Goal: Task Accomplishment & Management: Manage account settings

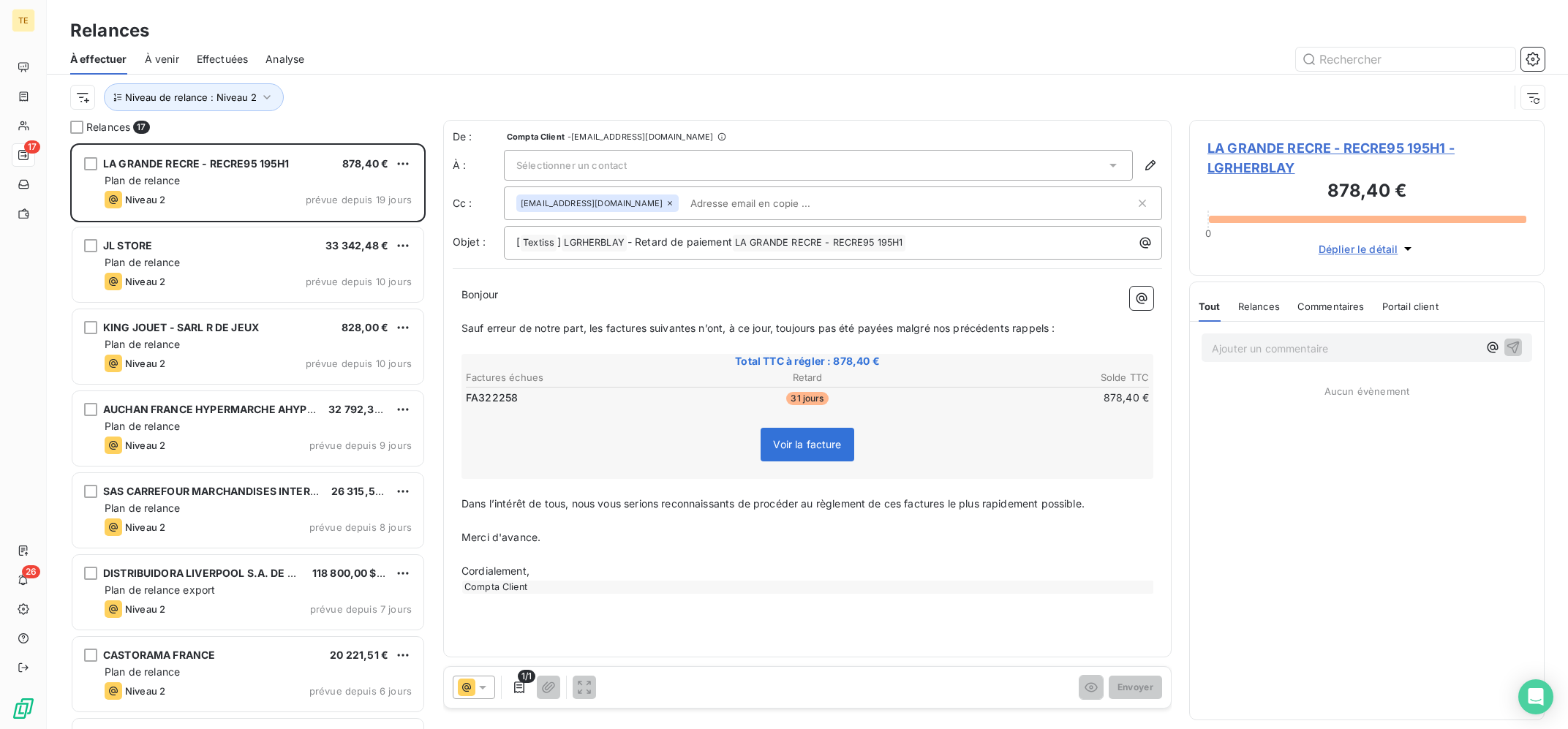
scroll to position [585, 355]
click at [230, 101] on span "Niveau de relance : Niveau 2" at bounding box center [191, 97] width 132 height 11
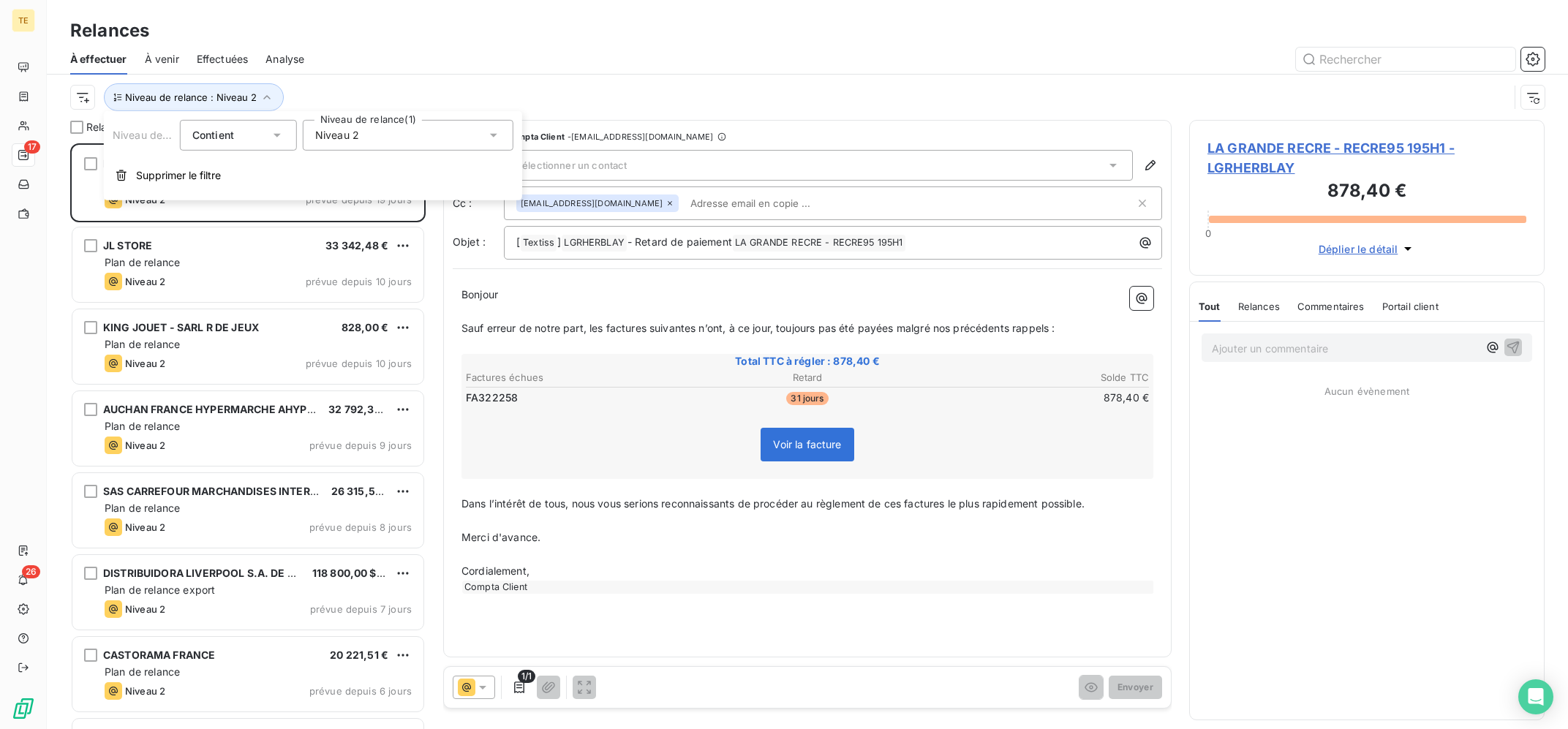
click at [426, 140] on div "Niveau 2" at bounding box center [408, 135] width 210 height 31
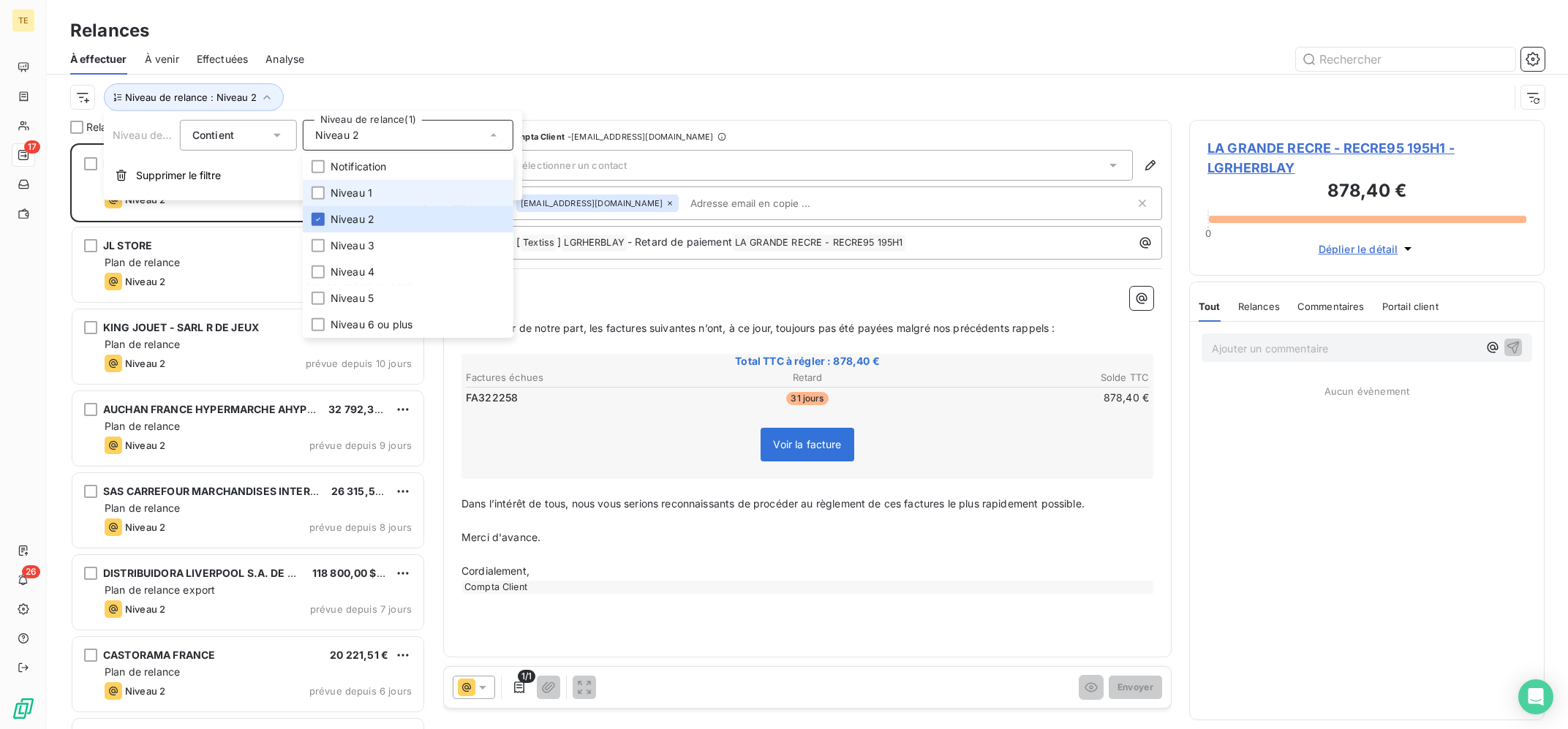
click at [407, 199] on li "Niveau 1" at bounding box center [408, 193] width 210 height 26
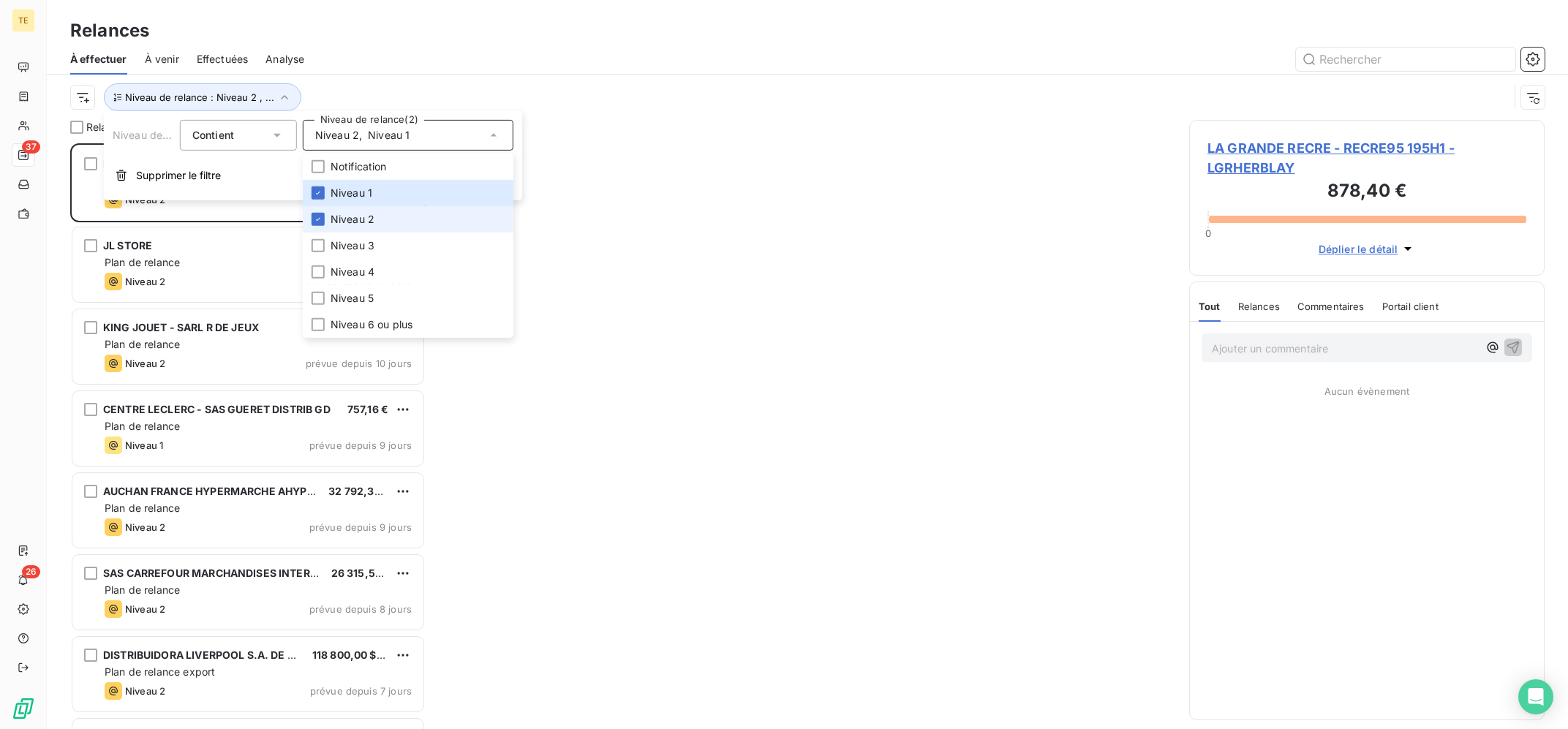
drag, startPoint x: 387, startPoint y: 217, endPoint x: 604, endPoint y: 98, distance: 247.5
click at [387, 218] on li "Niveau 2" at bounding box center [408, 219] width 210 height 26
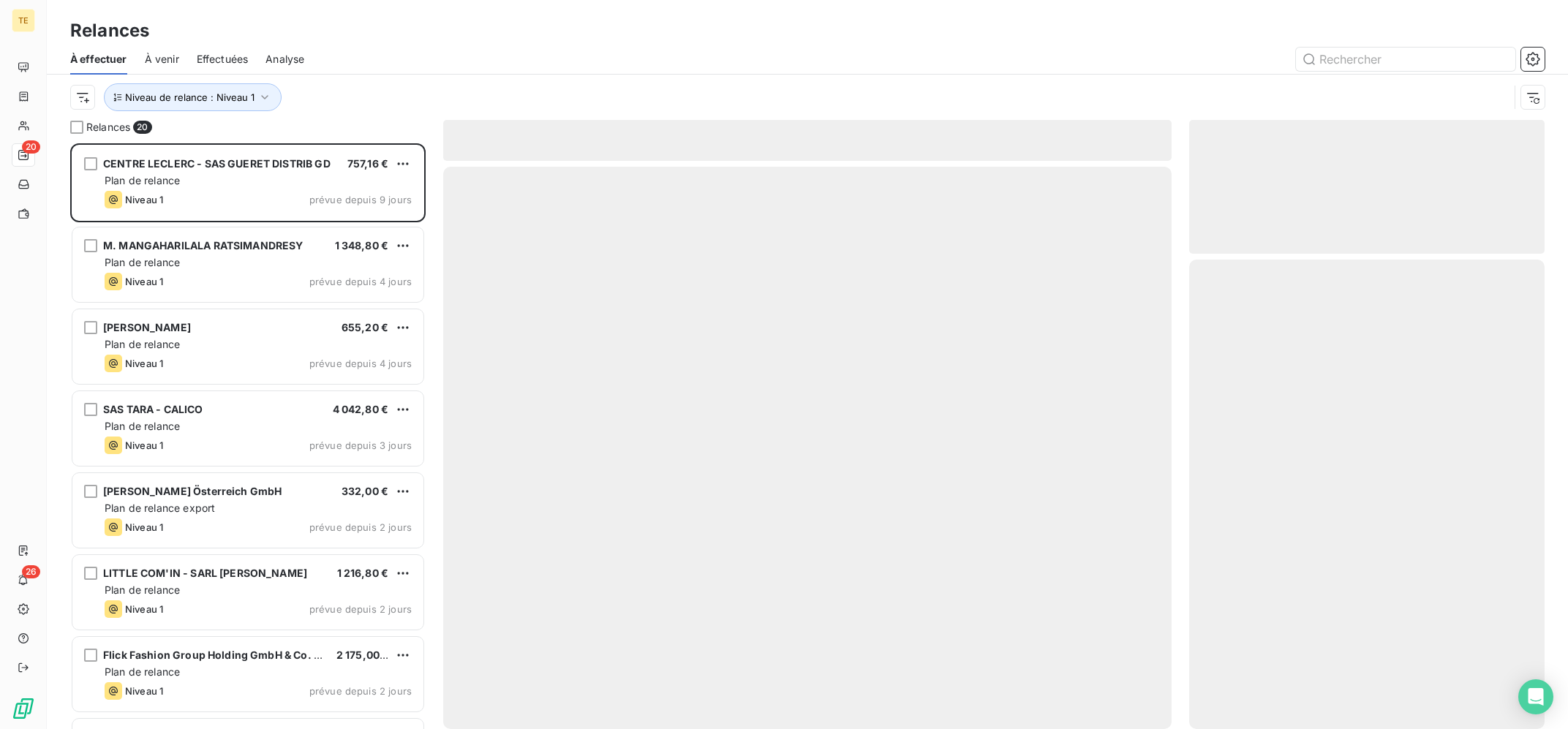
click at [652, 65] on div at bounding box center [933, 59] width 1223 height 24
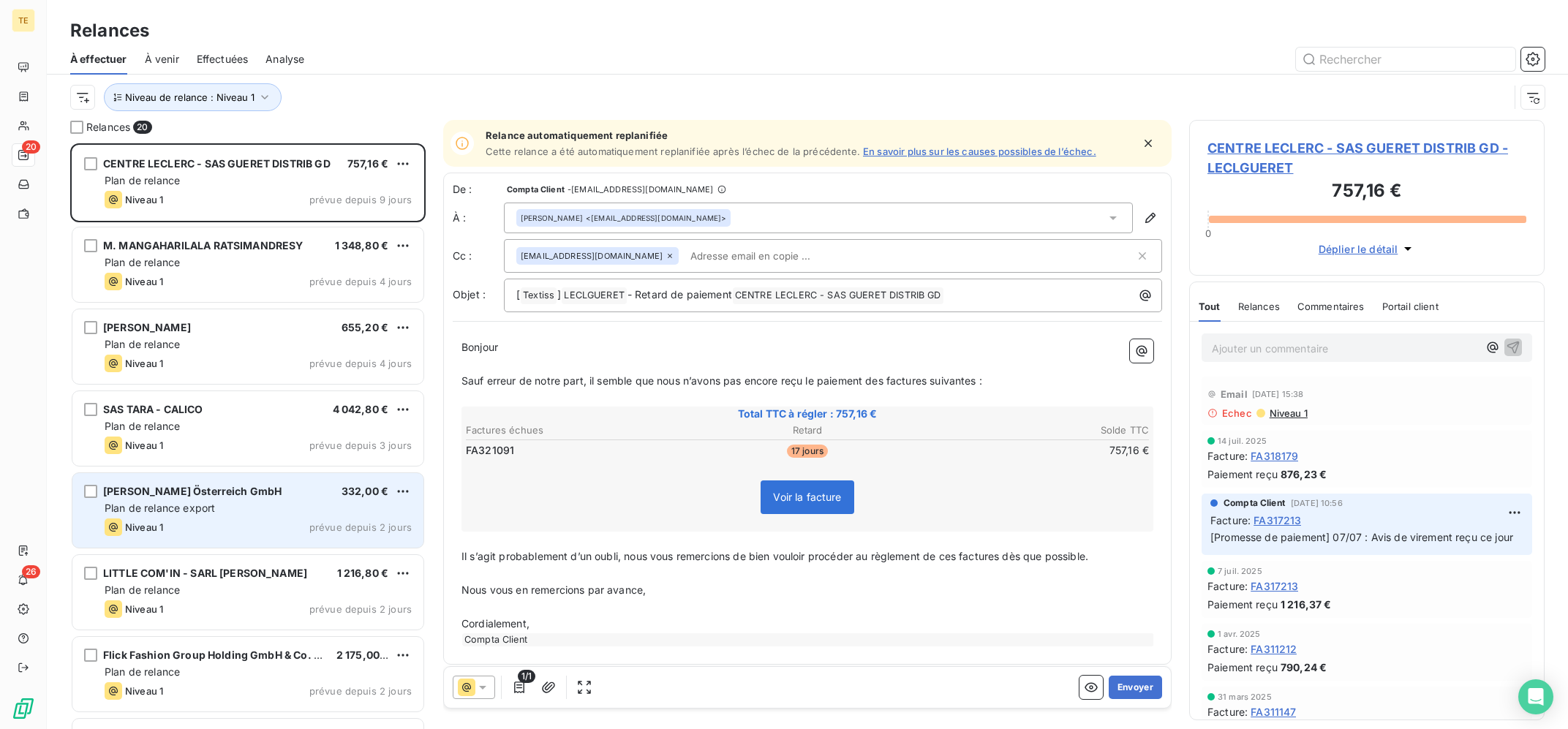
click at [295, 490] on div "[PERSON_NAME] Österreich GmbH 332,00 €" at bounding box center [258, 491] width 307 height 13
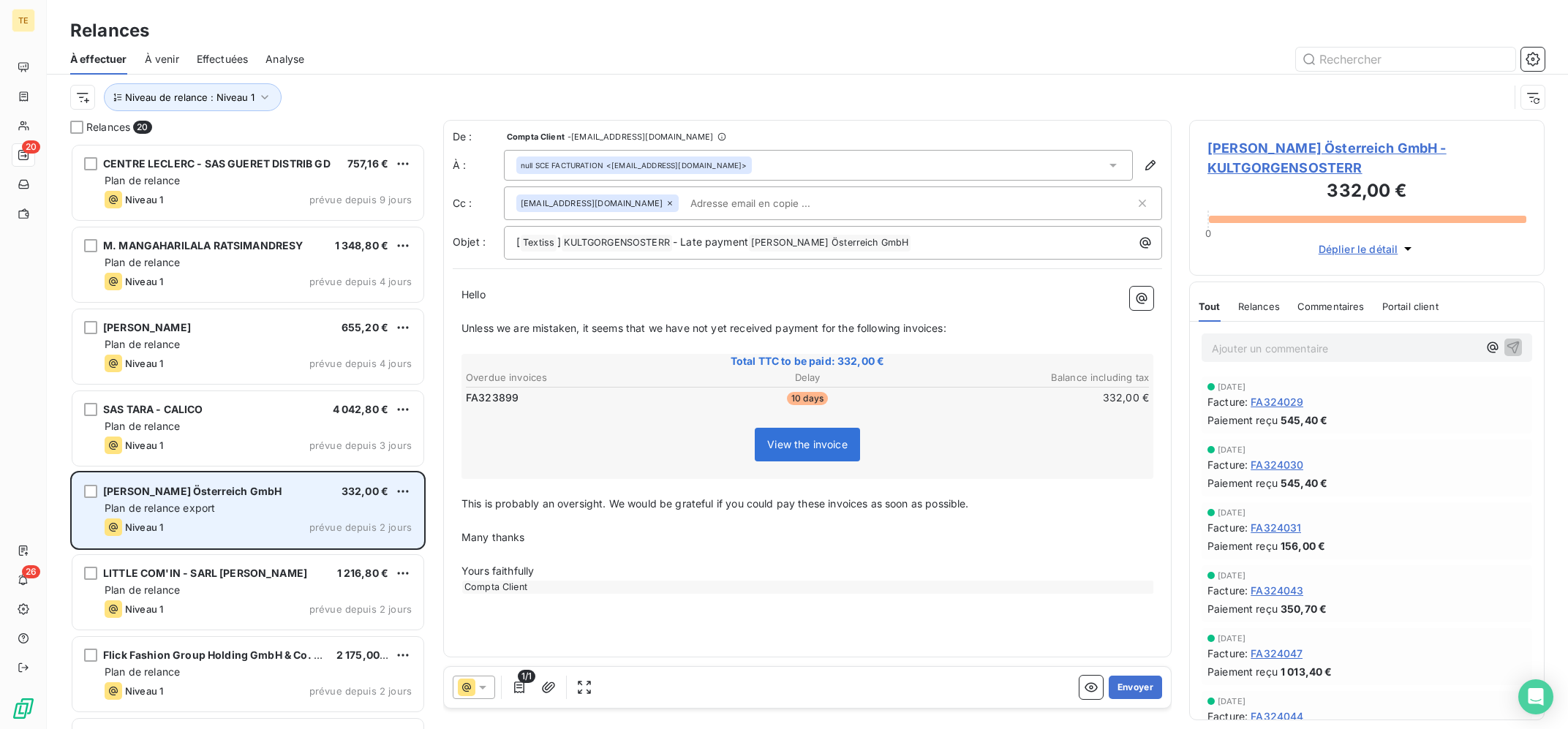
scroll to position [585, 355]
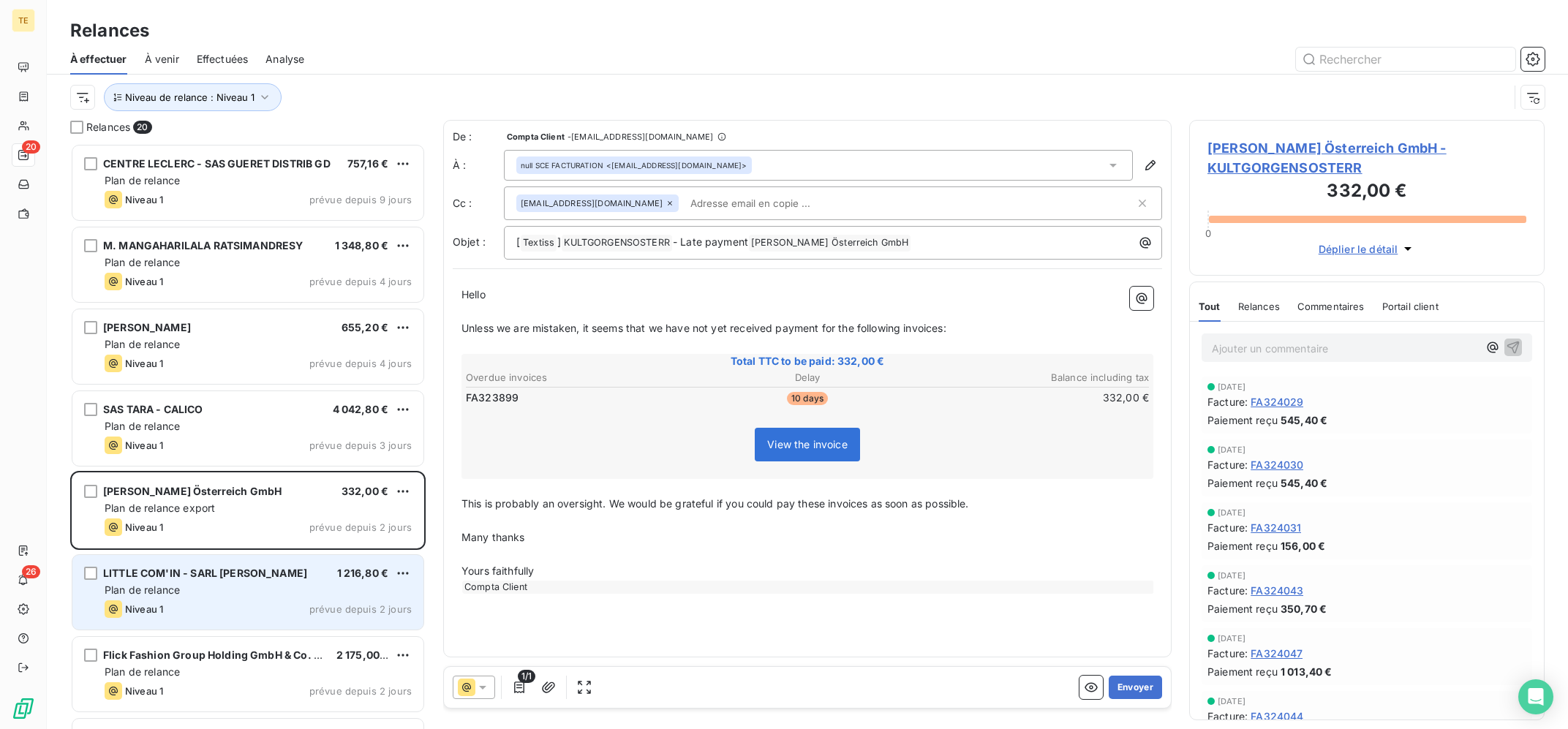
click at [279, 590] on div "Plan de relance" at bounding box center [258, 590] width 307 height 15
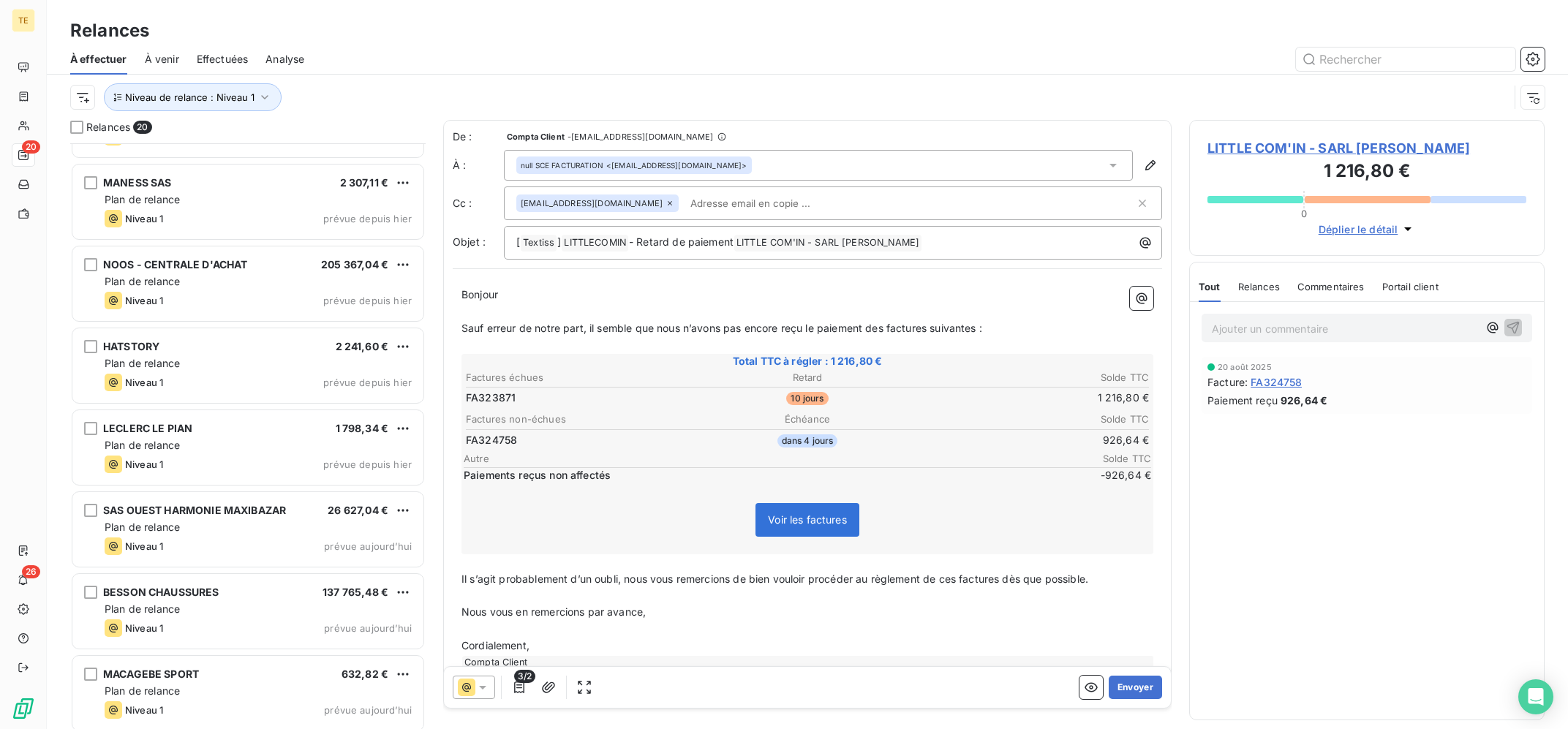
scroll to position [1054, 0]
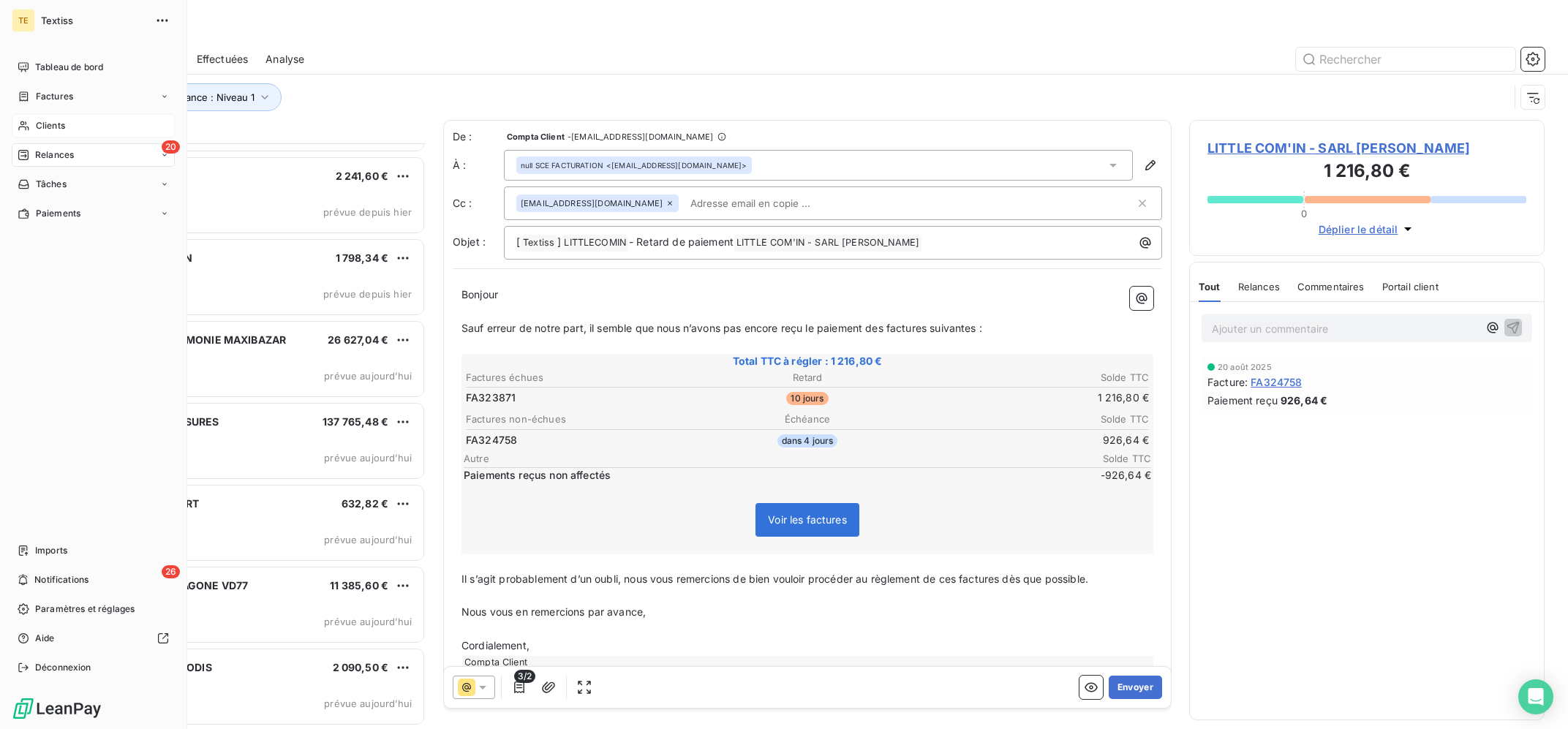
click at [28, 136] on div "Clients" at bounding box center [92, 126] width 163 height 24
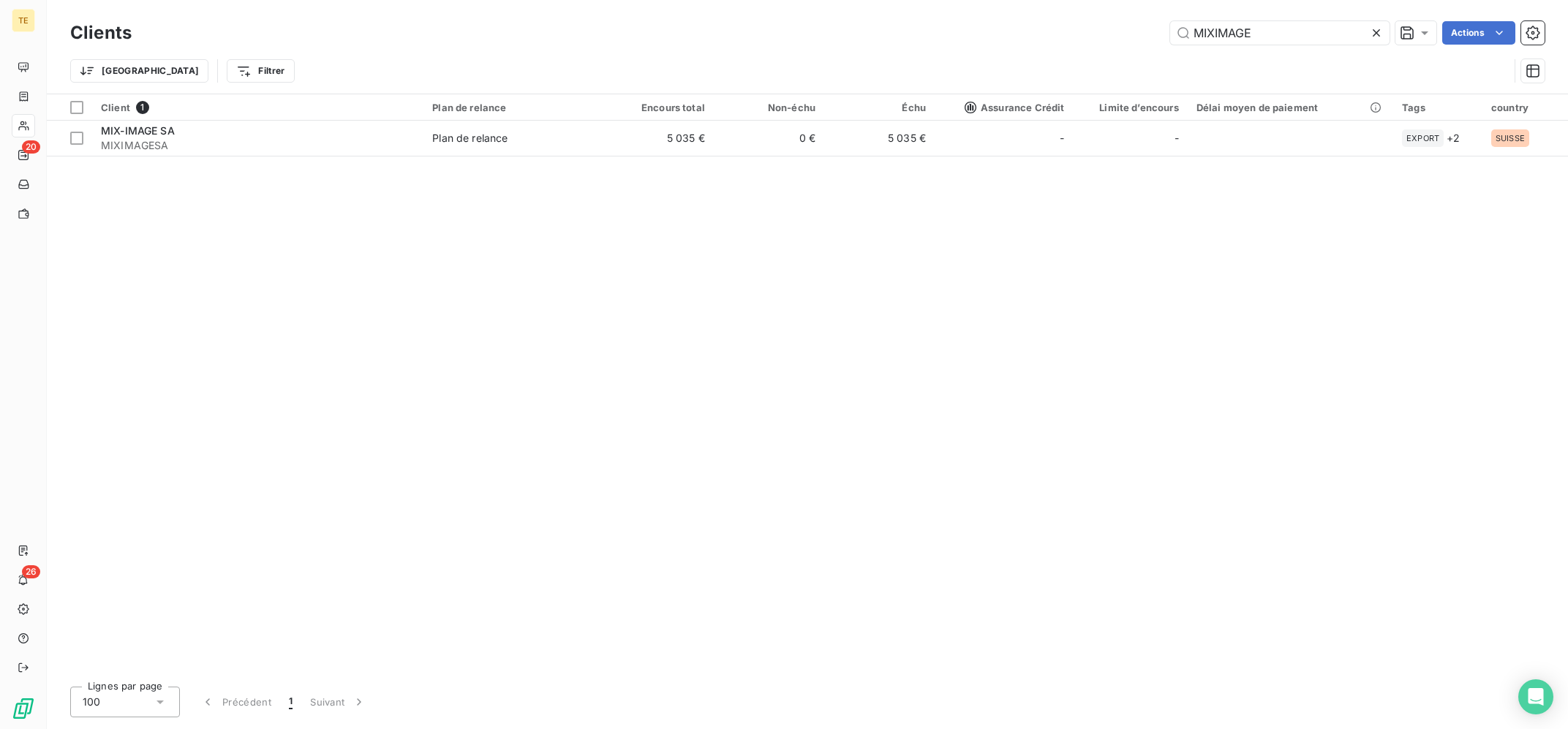
drag, startPoint x: 1272, startPoint y: 38, endPoint x: 1039, endPoint y: 1, distance: 235.9
click at [1170, 21] on input "MIXIMAGE" at bounding box center [1279, 33] width 219 height 24
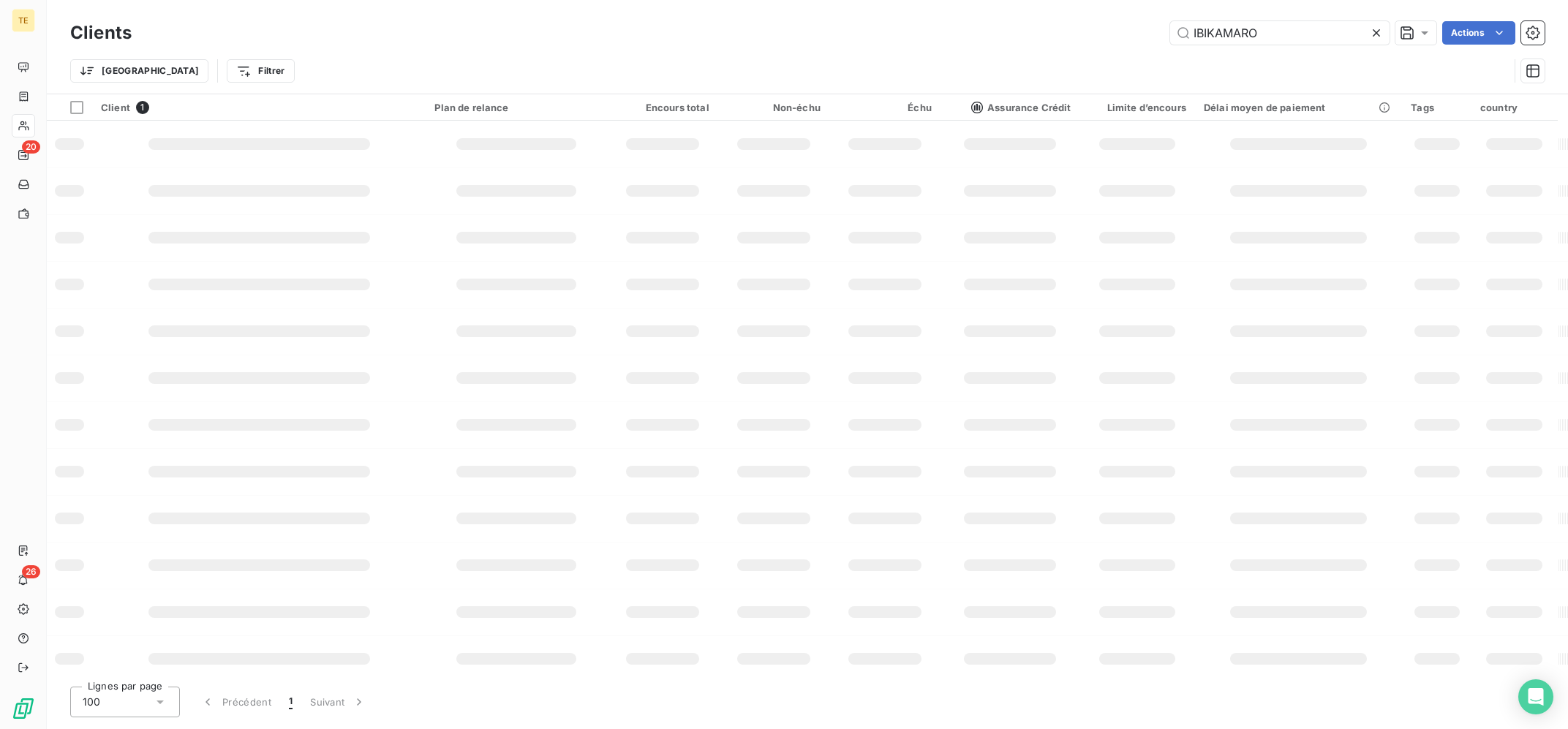
type input "IBIKAMARO"
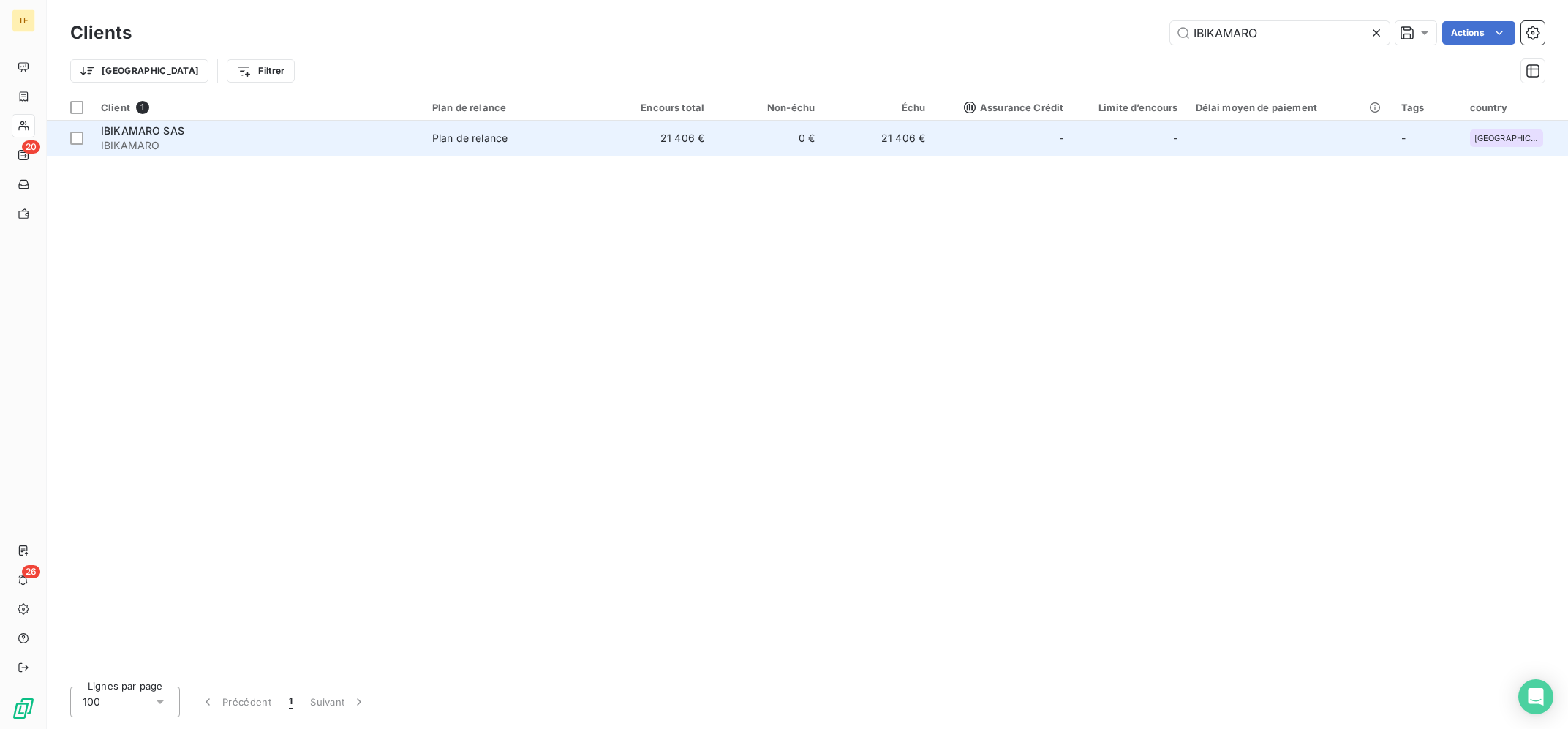
click at [610, 146] on td "21 406 €" at bounding box center [658, 138] width 110 height 35
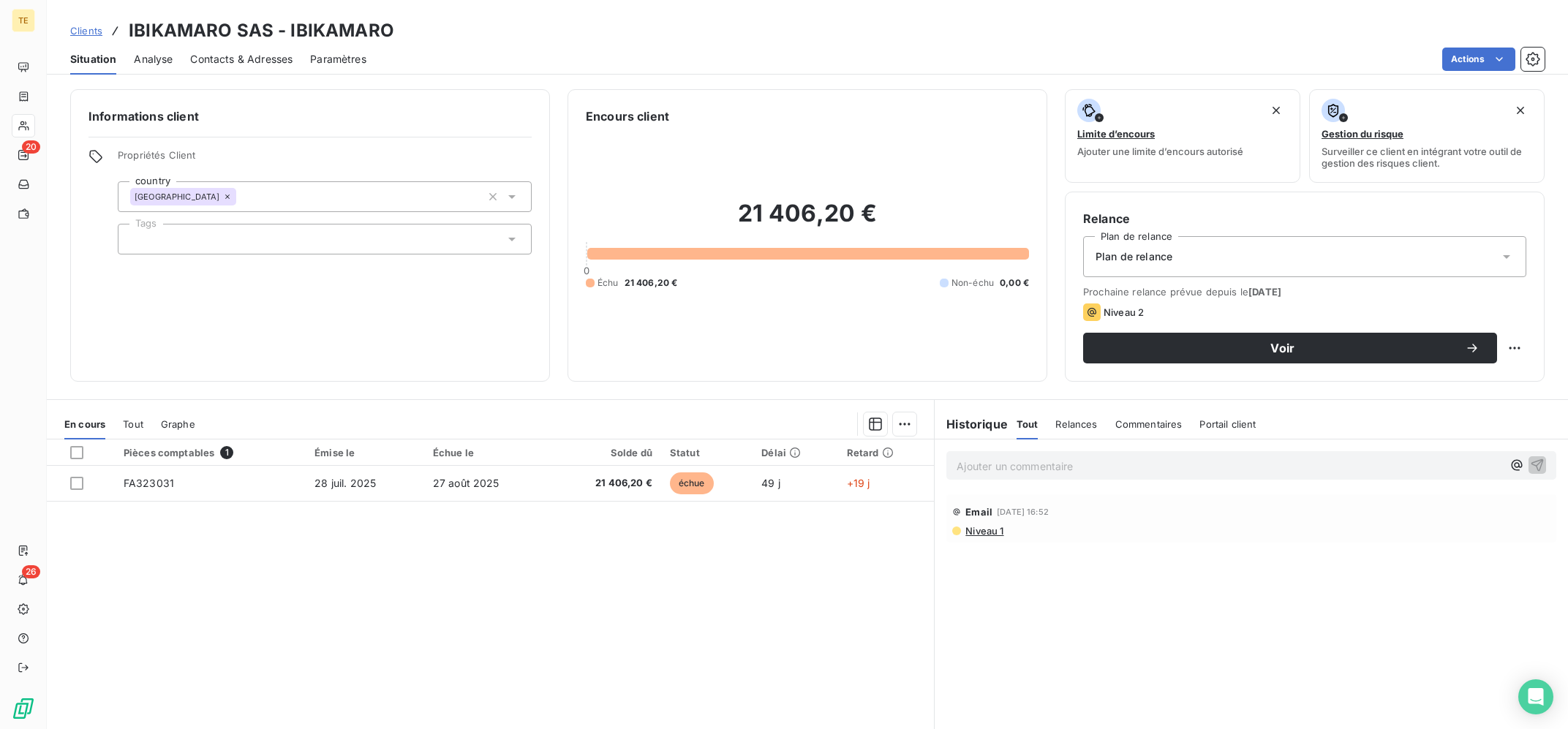
click at [1118, 469] on p "Ajouter un commentaire ﻿" at bounding box center [1230, 466] width 546 height 18
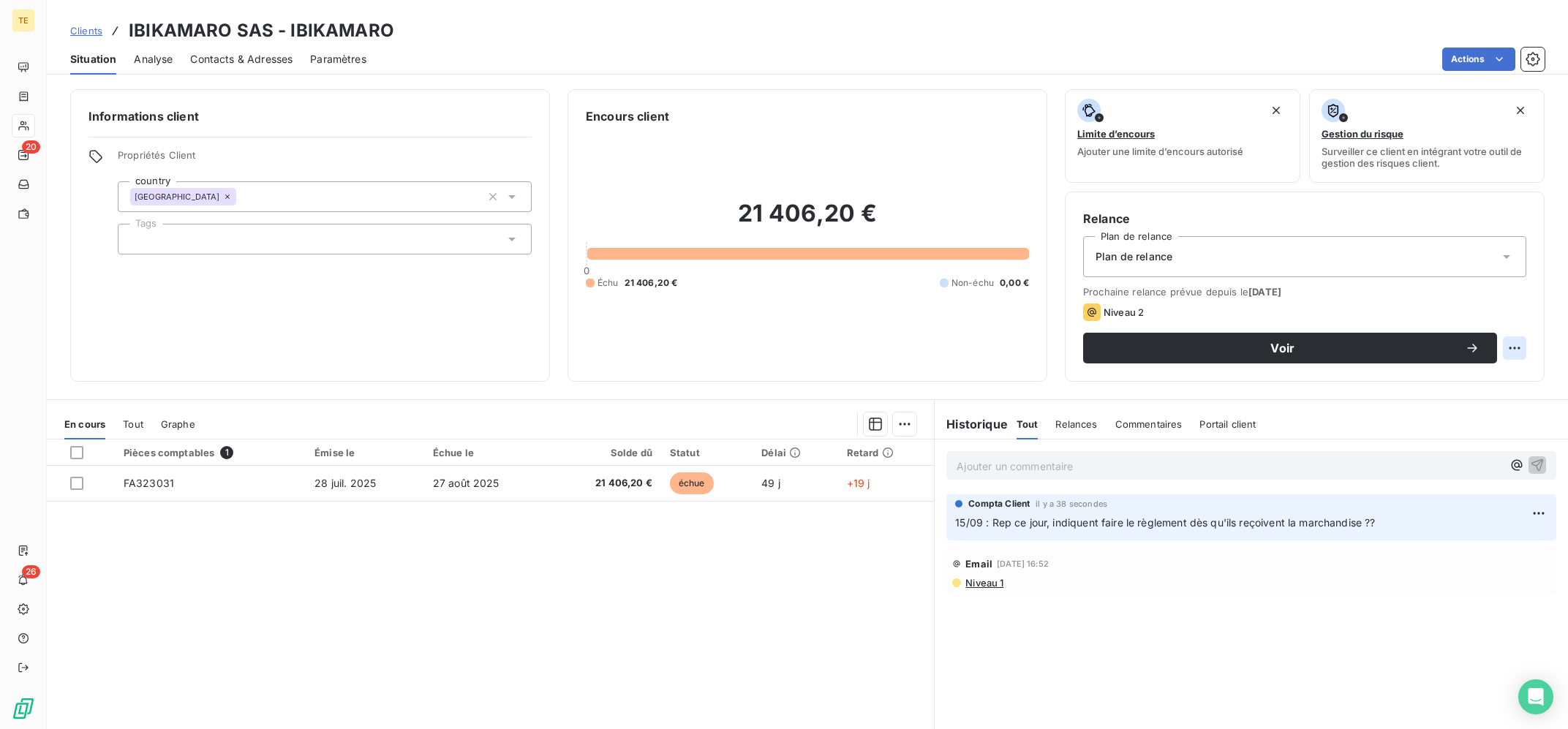
click at [1515, 344] on html "TE 20 26 Clients IBIKAMARO SAS - IBIKAMARO Situation Analyse Contacts & Adresse…" at bounding box center [784, 364] width 1568 height 729
click at [1476, 381] on div "Replanifier cette action" at bounding box center [1455, 380] width 131 height 24
select select "8"
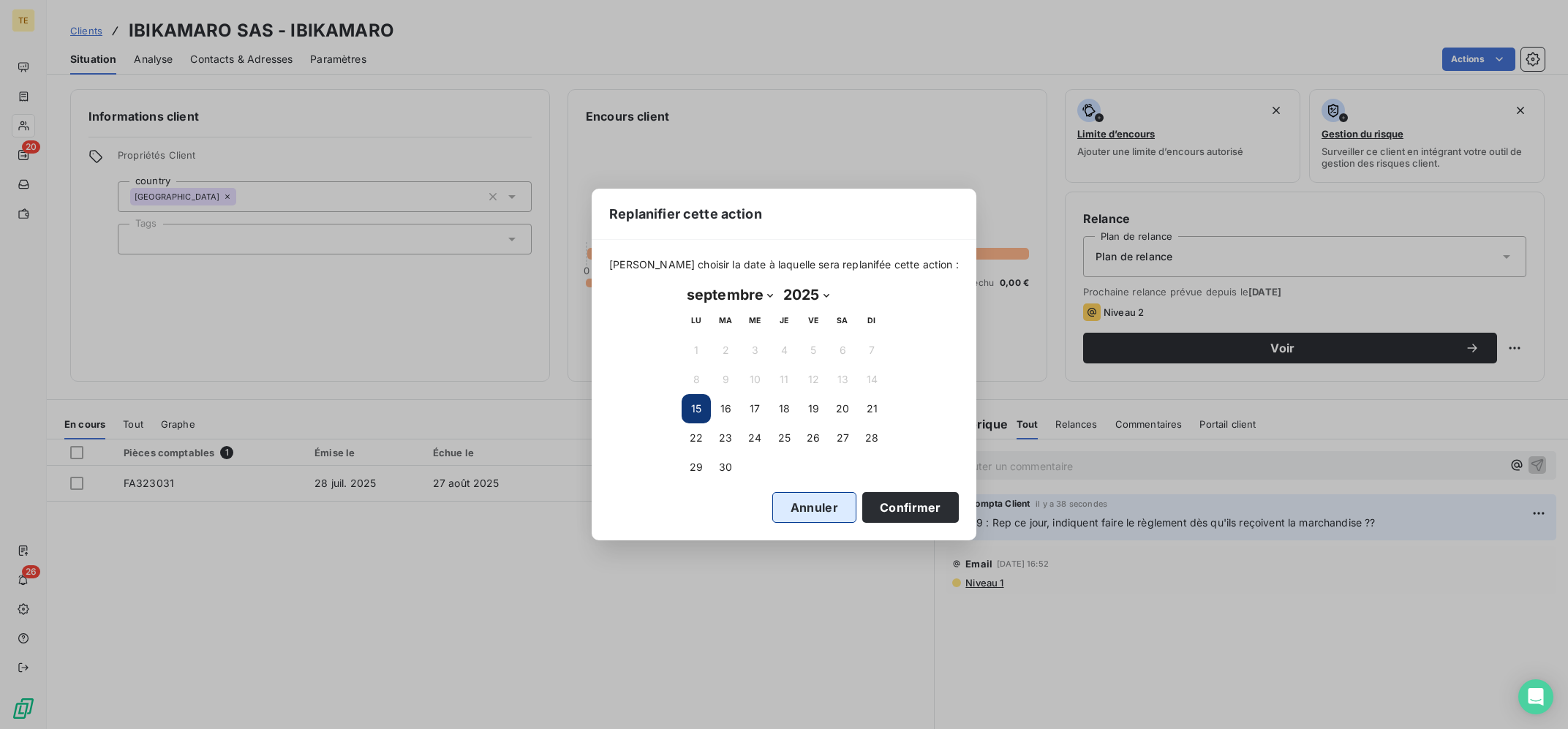
click at [820, 507] on button "Annuler" at bounding box center [814, 507] width 85 height 31
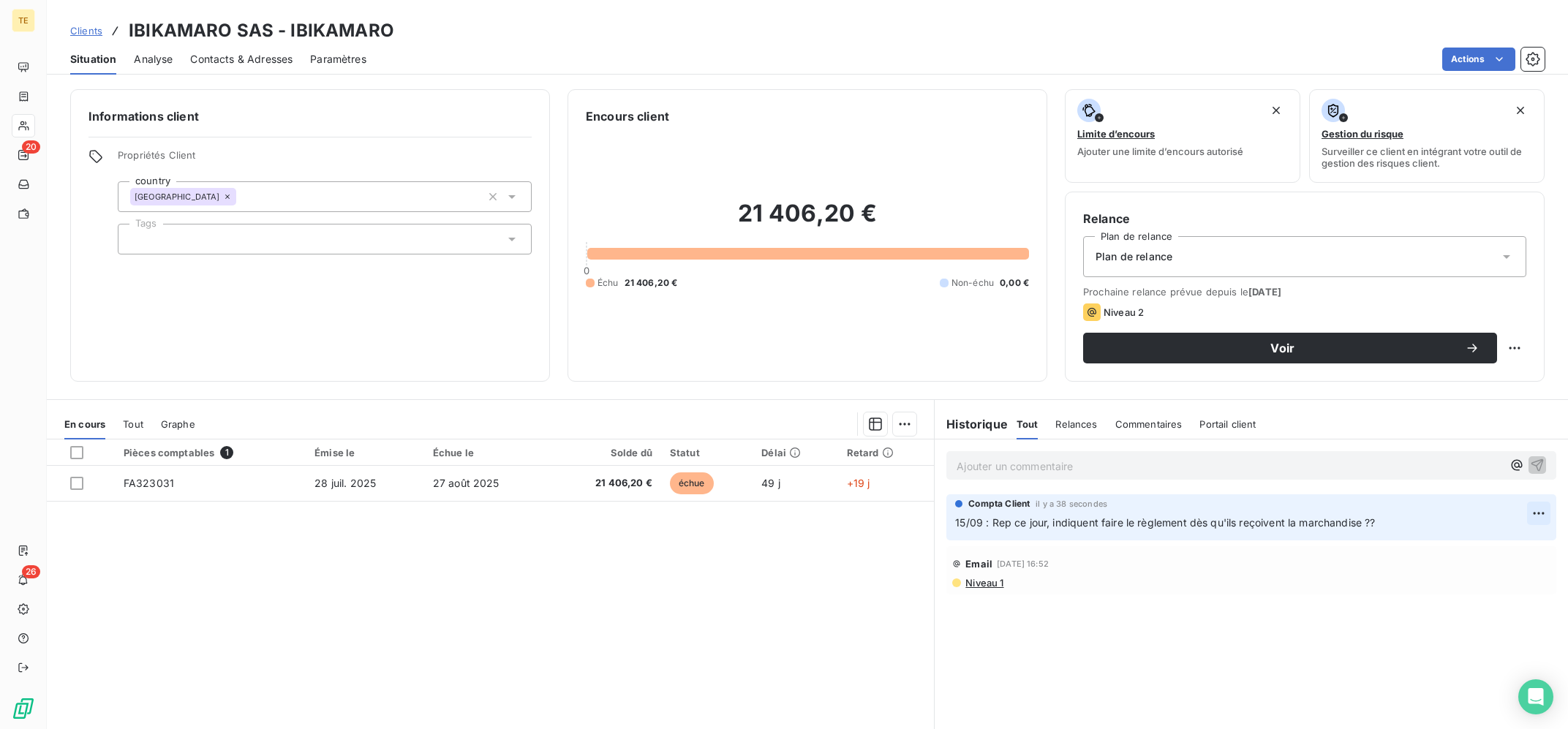
click at [1531, 519] on html "TE 20 26 Clients IBIKAMARO SAS - IBIKAMARO Situation Analyse Contacts & Adresse…" at bounding box center [784, 364] width 1568 height 729
click at [1519, 538] on div "Editer" at bounding box center [1504, 547] width 82 height 24
drag, startPoint x: 1455, startPoint y: 519, endPoint x: 1385, endPoint y: 524, distance: 70.2
click at [1385, 524] on p "15/09 : Rep ce jour, indiquent faire le règlement dès qu'ils reçoivent la march…" at bounding box center [1241, 523] width 572 height 17
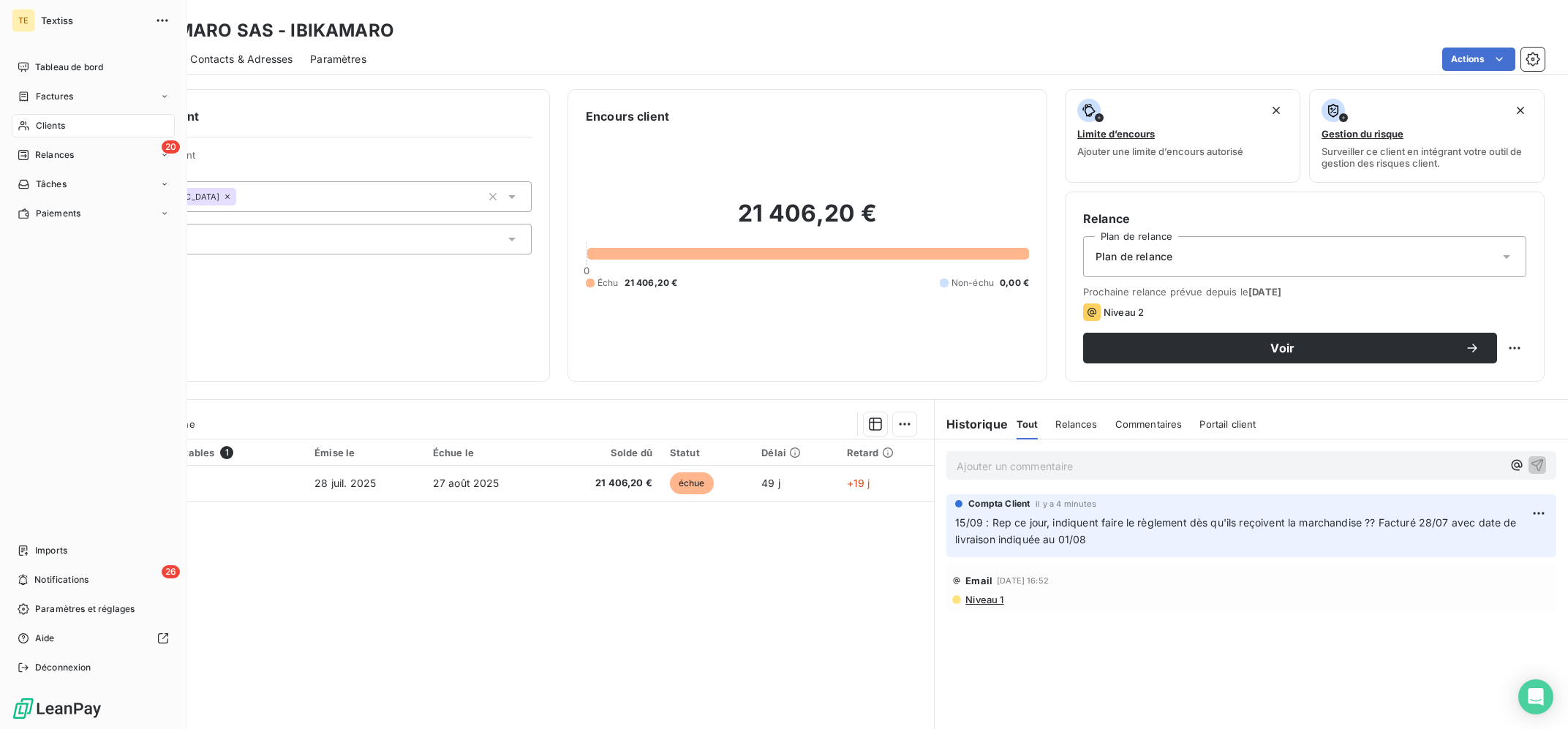
click at [36, 126] on span "Clients" at bounding box center [50, 125] width 29 height 13
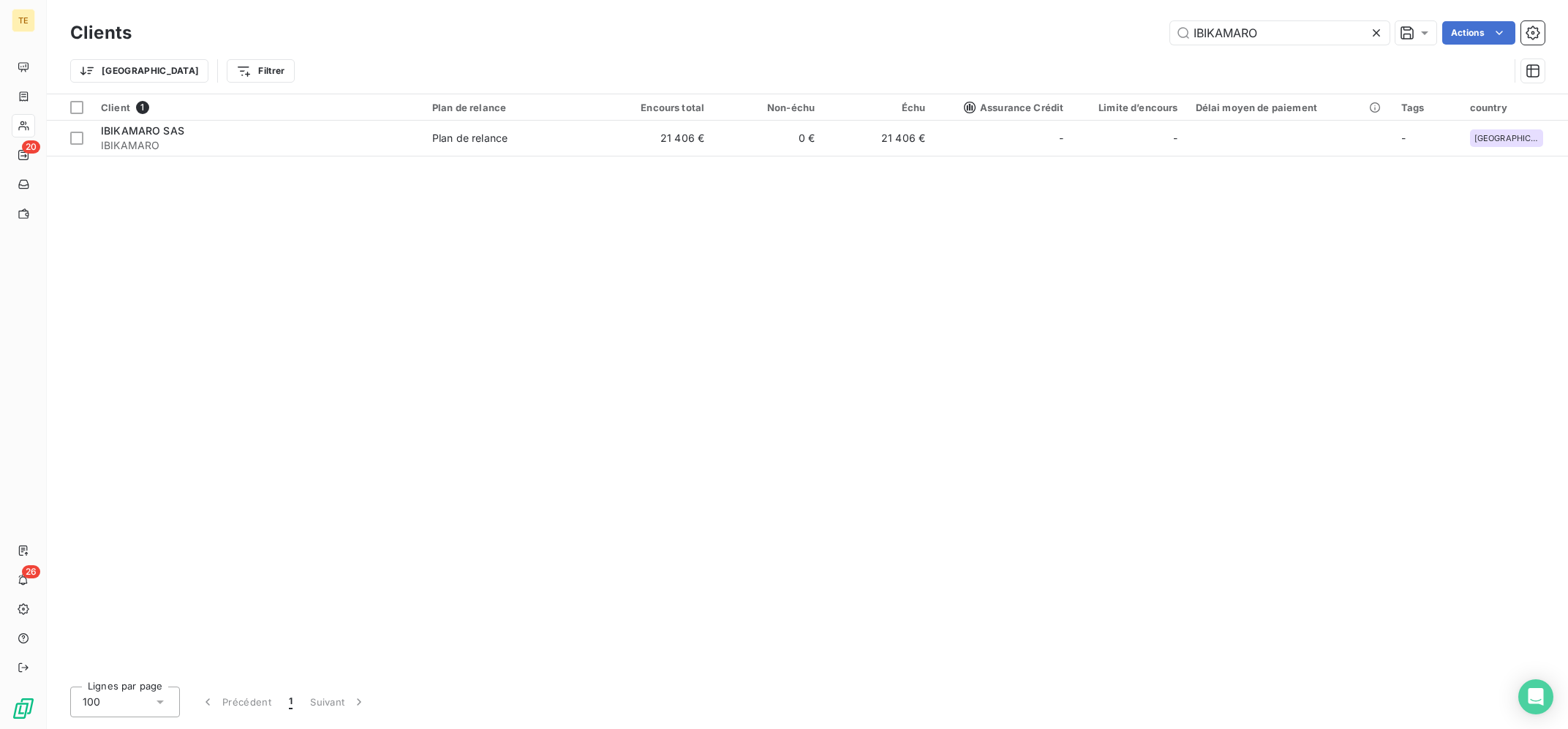
drag, startPoint x: 1210, startPoint y: 50, endPoint x: 1071, endPoint y: 41, distance: 139.3
click at [1170, 42] on input "IBIKAMARO" at bounding box center [1279, 33] width 219 height 24
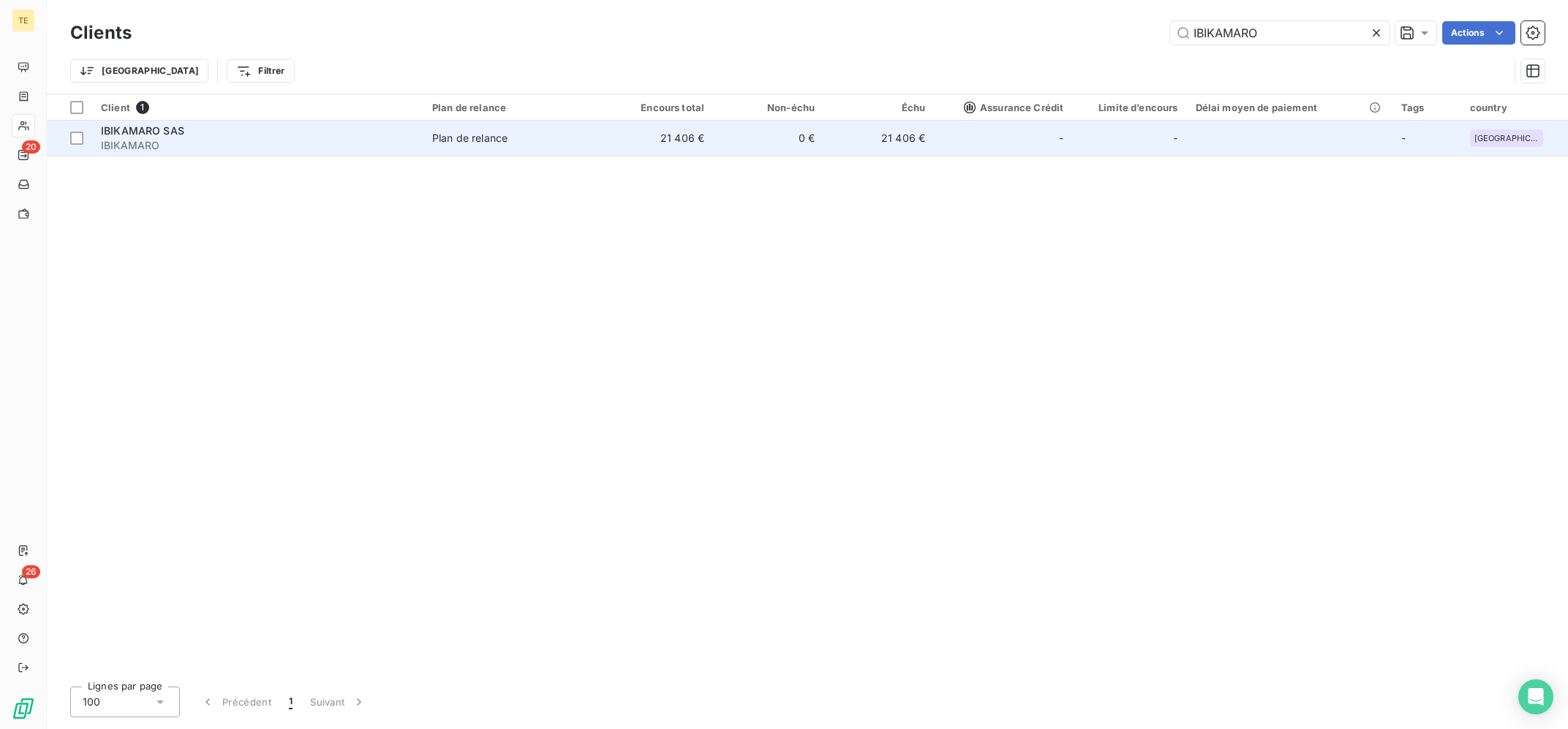
click at [331, 147] on span "IBIKAMARO" at bounding box center [258, 145] width 313 height 15
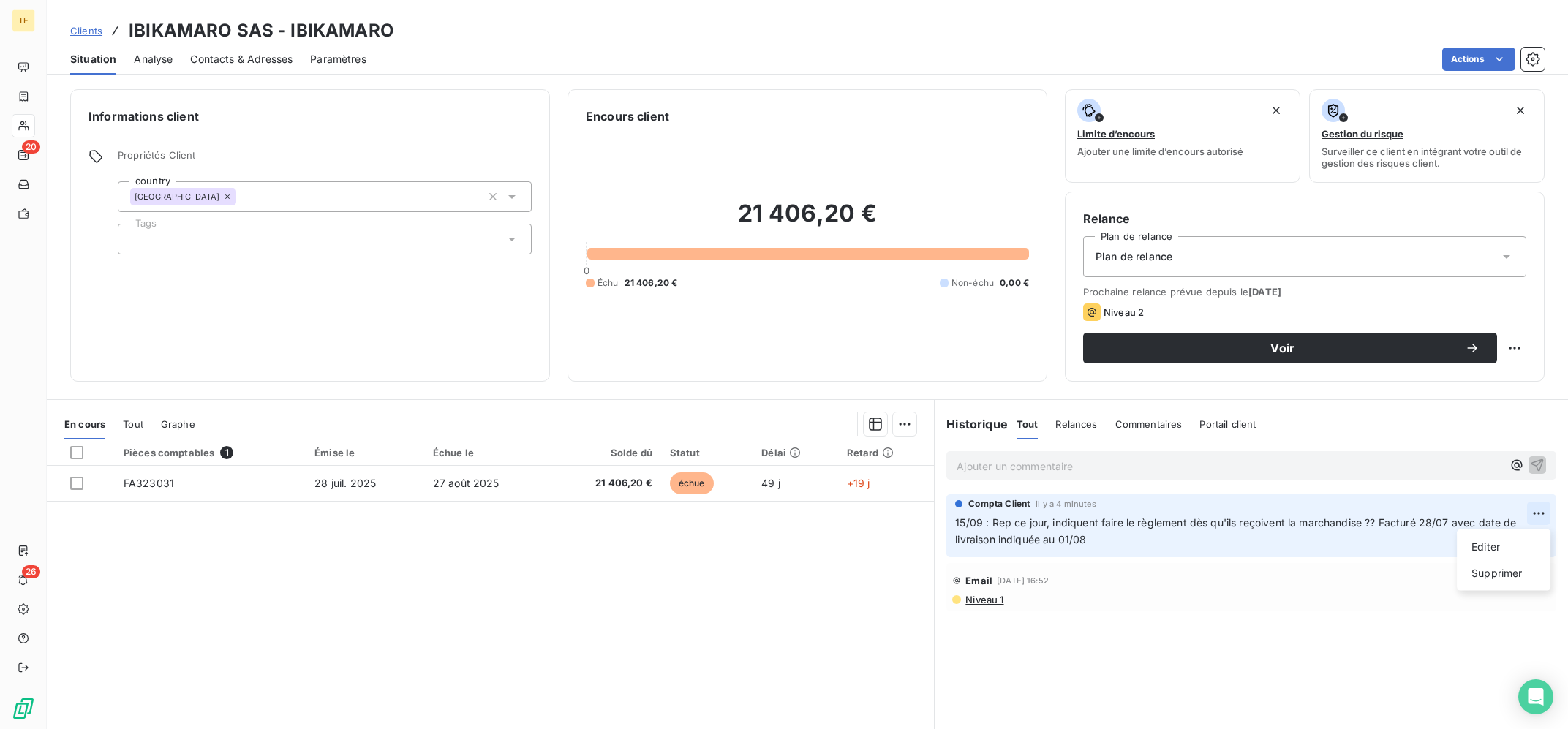
click at [1534, 512] on html "TE 20 26 Clients IBIKAMARO SAS - IBIKAMARO Situation Analyse Contacts & Adresse…" at bounding box center [784, 364] width 1568 height 729
drag, startPoint x: 1469, startPoint y: 539, endPoint x: 1385, endPoint y: 552, distance: 85.0
click at [1469, 539] on div "Editer" at bounding box center [1504, 547] width 82 height 24
click at [790, 608] on div "Pièces comptables 1 Émise le Échue le Solde dû Statut Délai Retard FA323031 [DA…" at bounding box center [490, 580] width 887 height 282
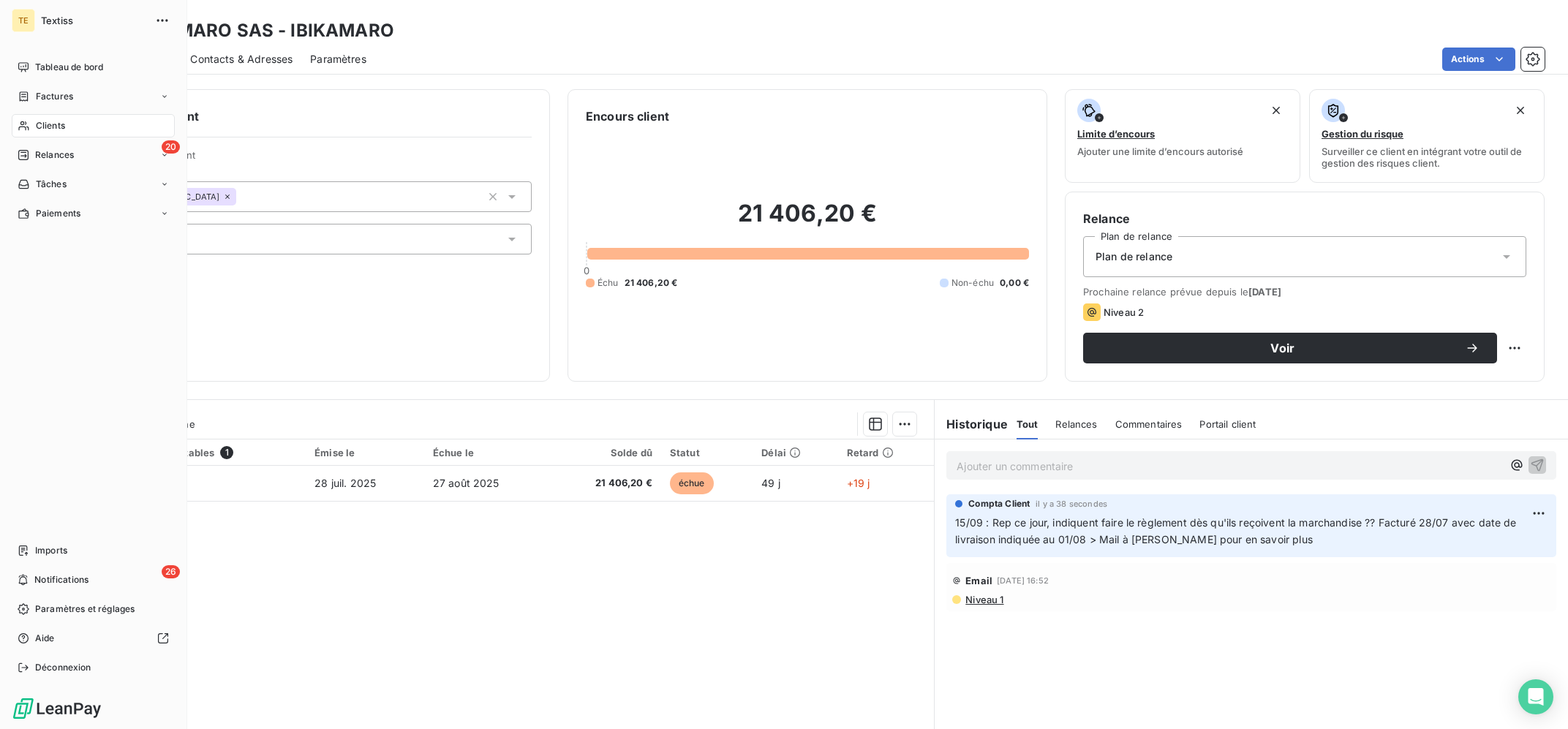
click at [24, 128] on icon at bounding box center [24, 125] width 12 height 11
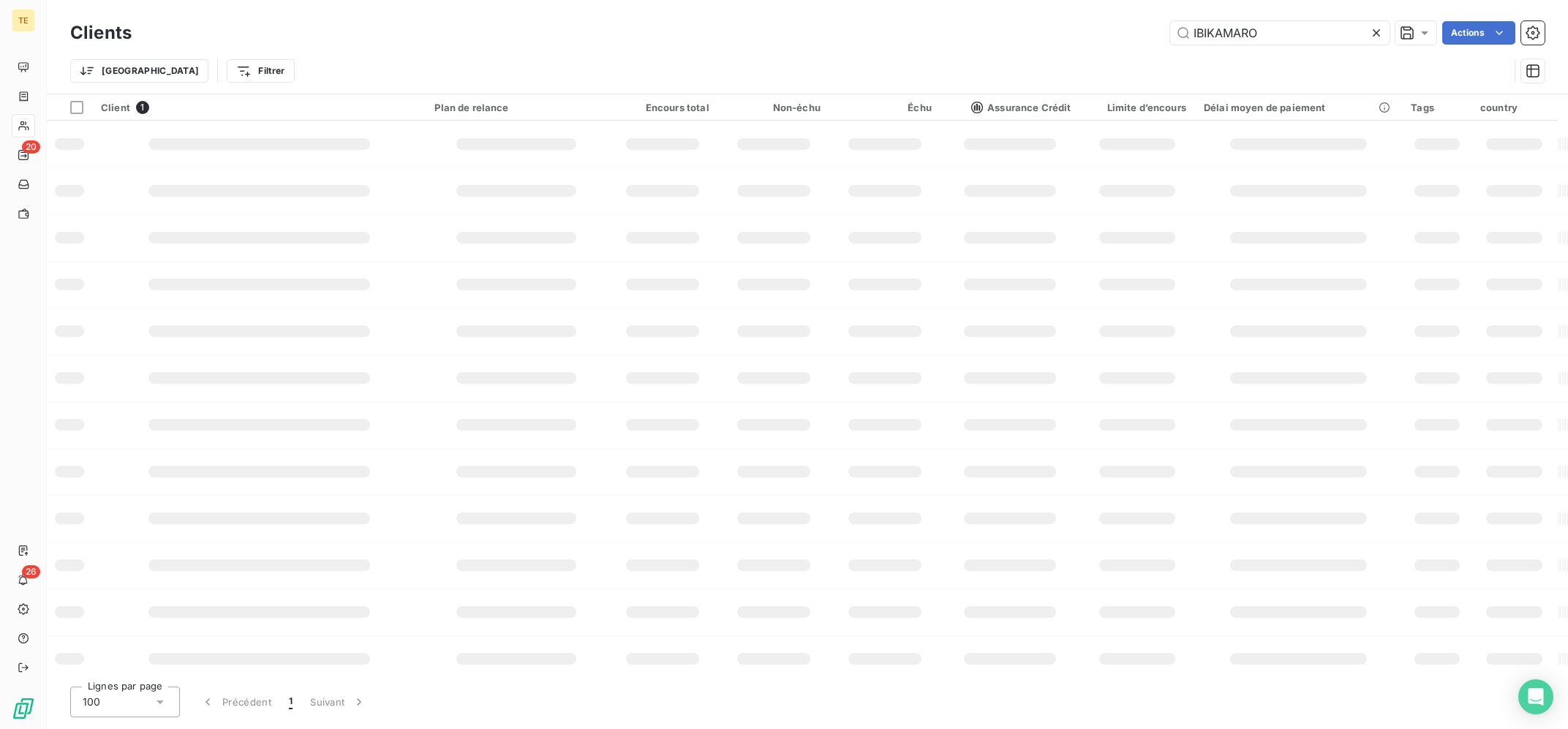
drag, startPoint x: 1262, startPoint y: 45, endPoint x: 1041, endPoint y: -8, distance: 227.3
click at [1041, 0] on div "Clients IBIKAMARO Actions Trier Filtrer Client 1 Plan de relance Encours total …" at bounding box center [807, 364] width 1521 height 729
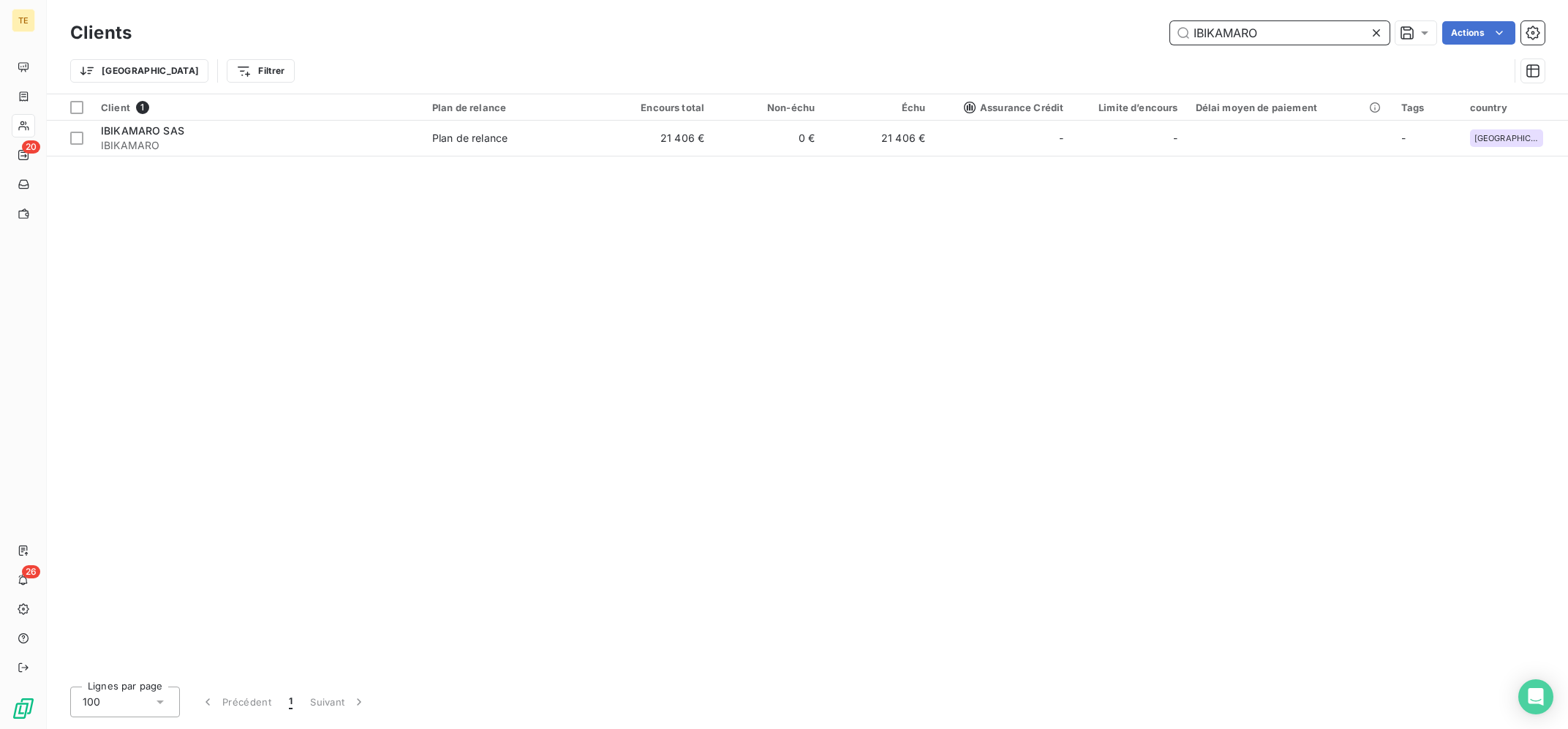
drag, startPoint x: 1268, startPoint y: 22, endPoint x: 1009, endPoint y: 13, distance: 259.2
click at [1170, 21] on input "IBIKAMARO" at bounding box center [1279, 33] width 219 height 24
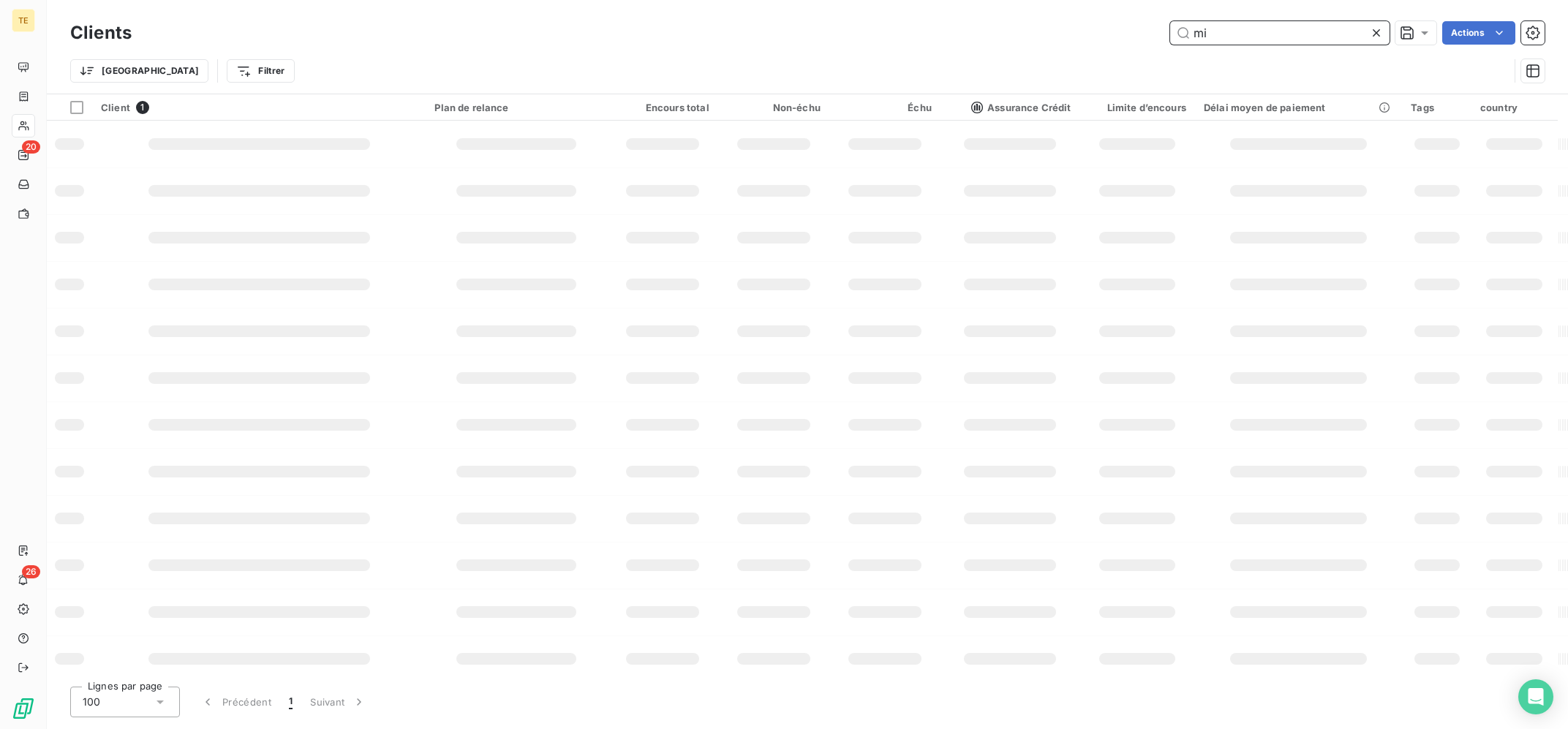
type input "m"
type input "LIVERPOOLUSD"
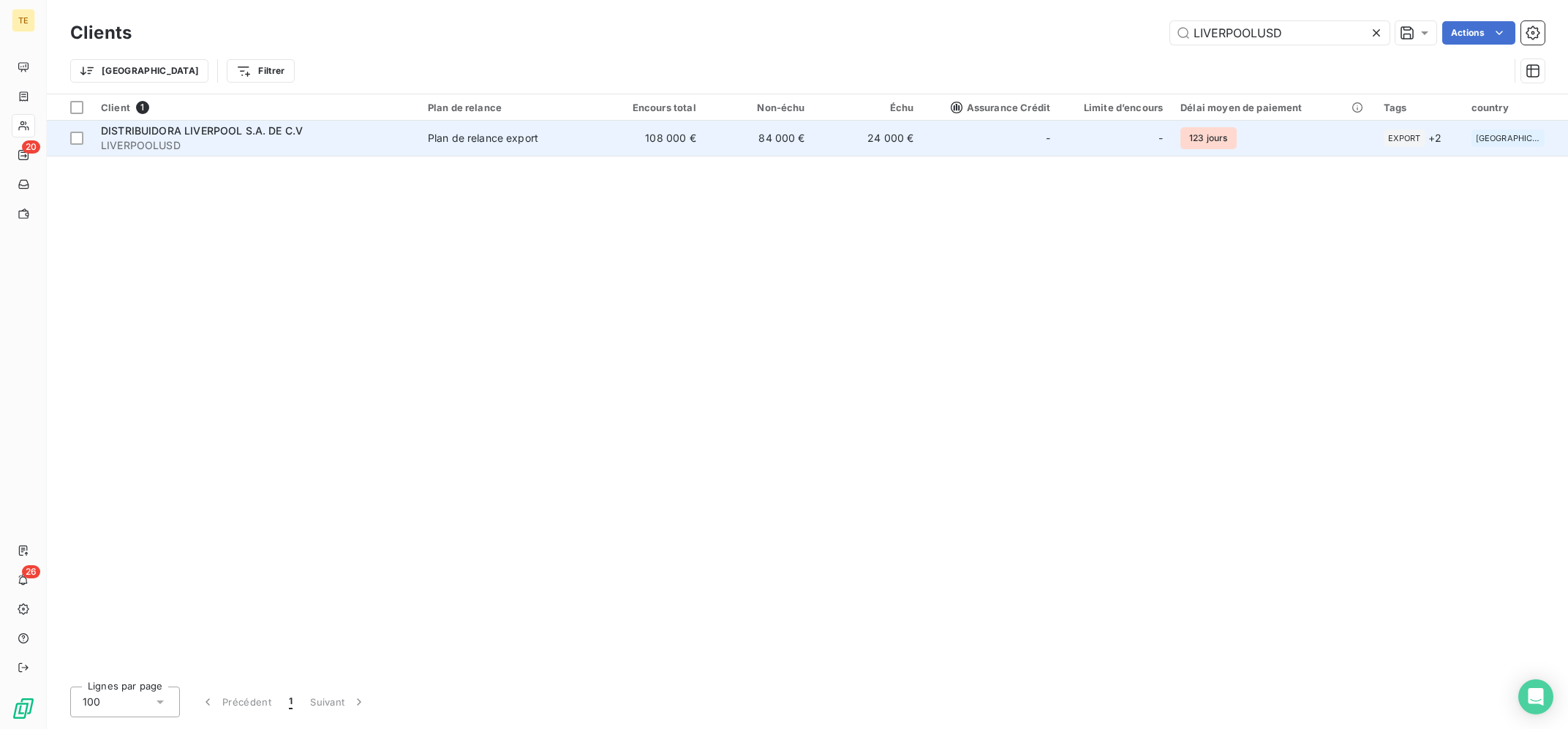
click at [571, 140] on span "Plan de relance export" at bounding box center [507, 138] width 159 height 15
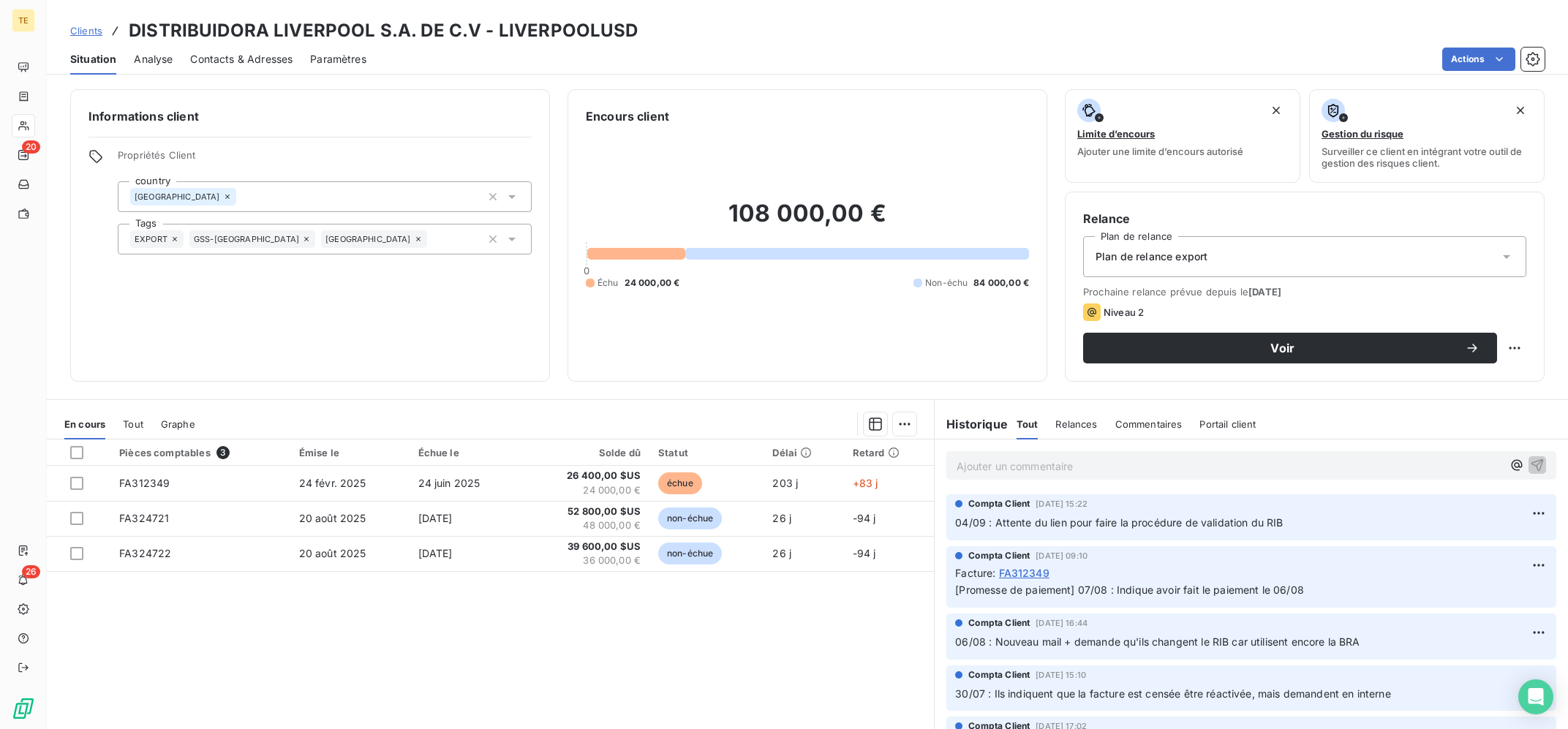
click at [1056, 468] on p "Ajouter un commentaire ﻿" at bounding box center [1230, 466] width 546 height 18
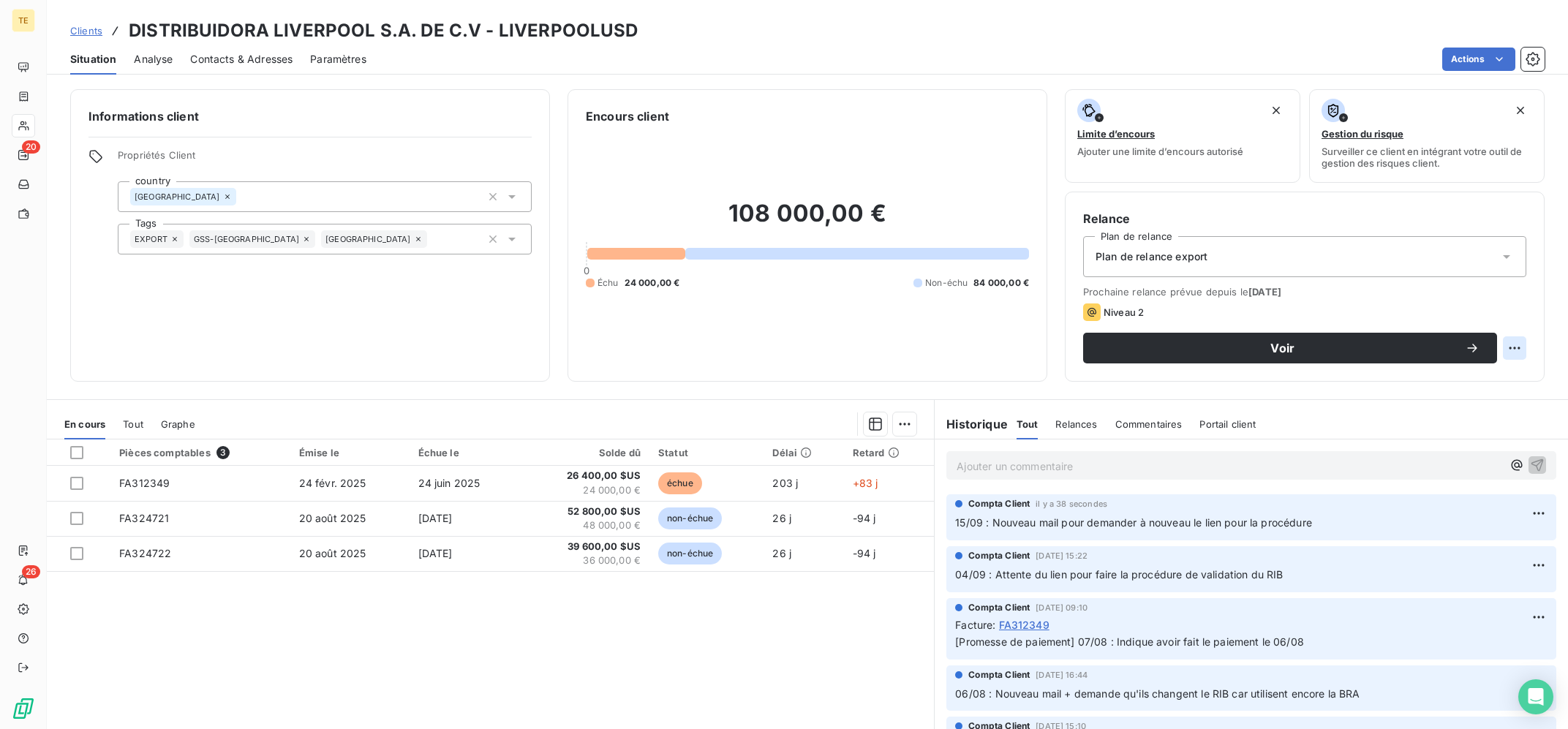
click at [1513, 341] on html "TE 20 26 Clients DISTRIBUIDORA LIVERPOOL S.A. DE C.V - LIVERPOOLUSD Situation A…" at bounding box center [784, 364] width 1568 height 729
click at [1447, 392] on div "Replanifier cette action" at bounding box center [1455, 380] width 131 height 24
select select "8"
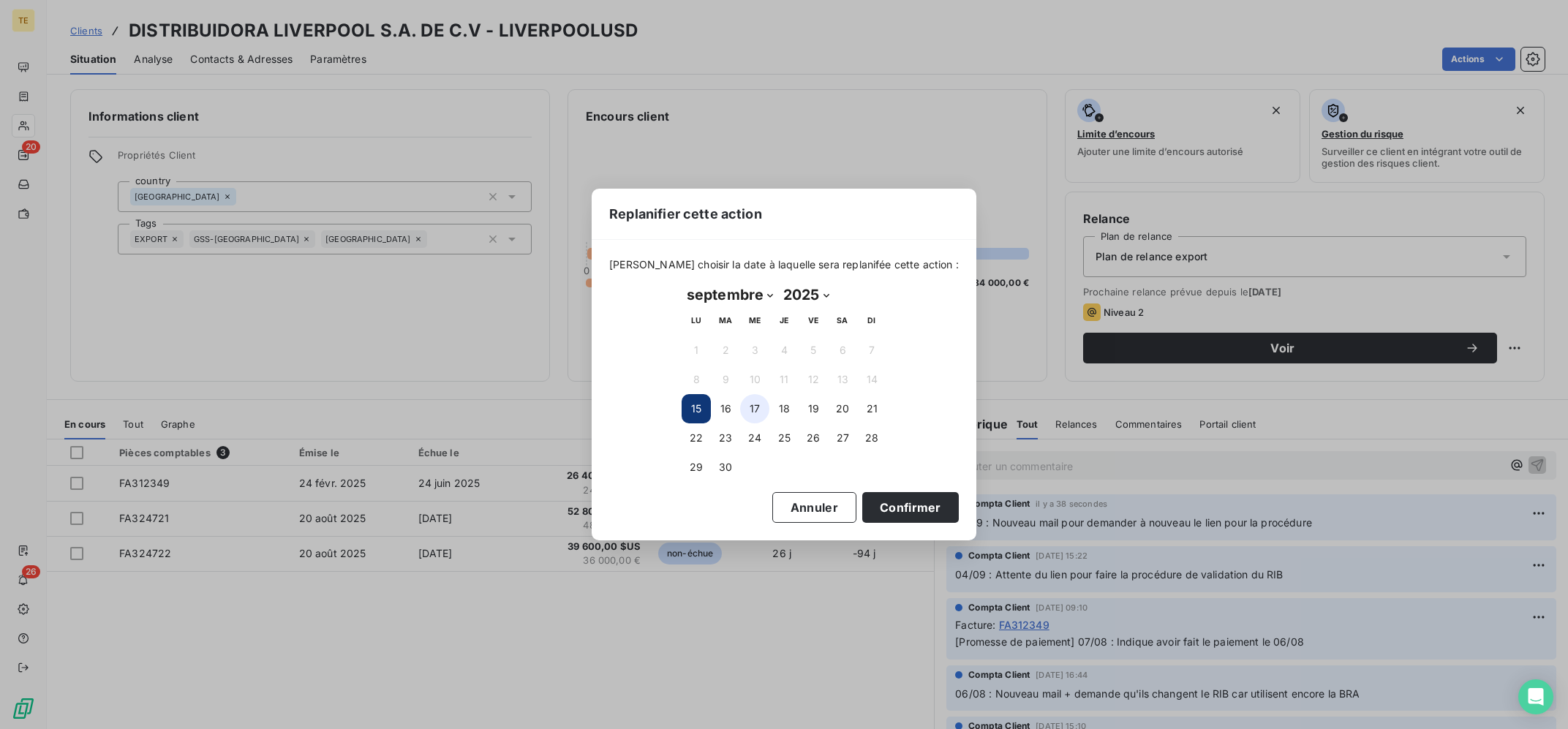
click at [762, 404] on button "17" at bounding box center [755, 409] width 29 height 29
click at [863, 493] on button "Confirmer" at bounding box center [911, 507] width 97 height 31
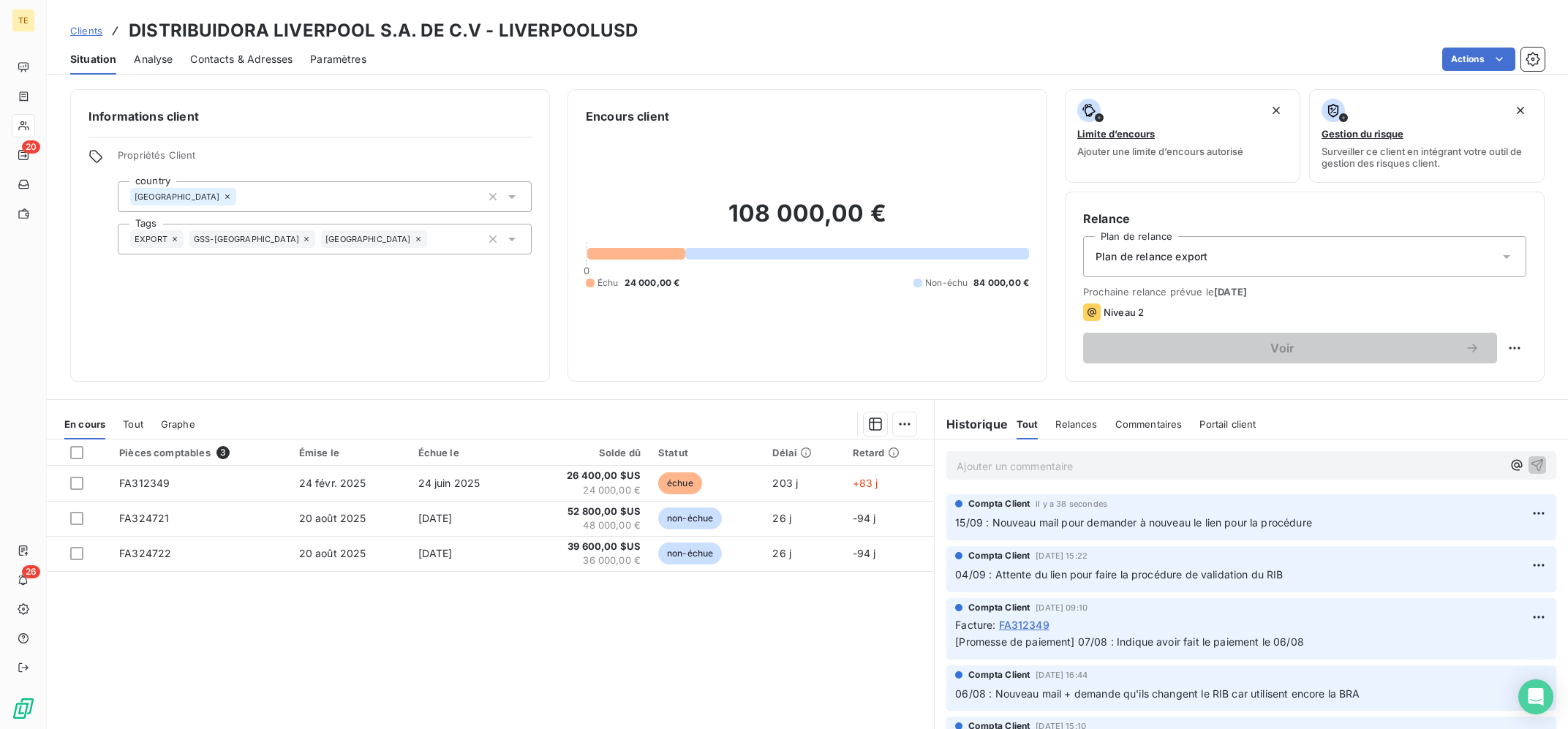
click at [867, 513] on span "-94 j" at bounding box center [865, 519] width 24 height 12
click at [703, 630] on div "Pièces comptables 3 Émise le Échue le Solde dû Statut Délai Retard FA312349 [DA…" at bounding box center [490, 580] width 887 height 282
